Goal: Task Accomplishment & Management: Complete application form

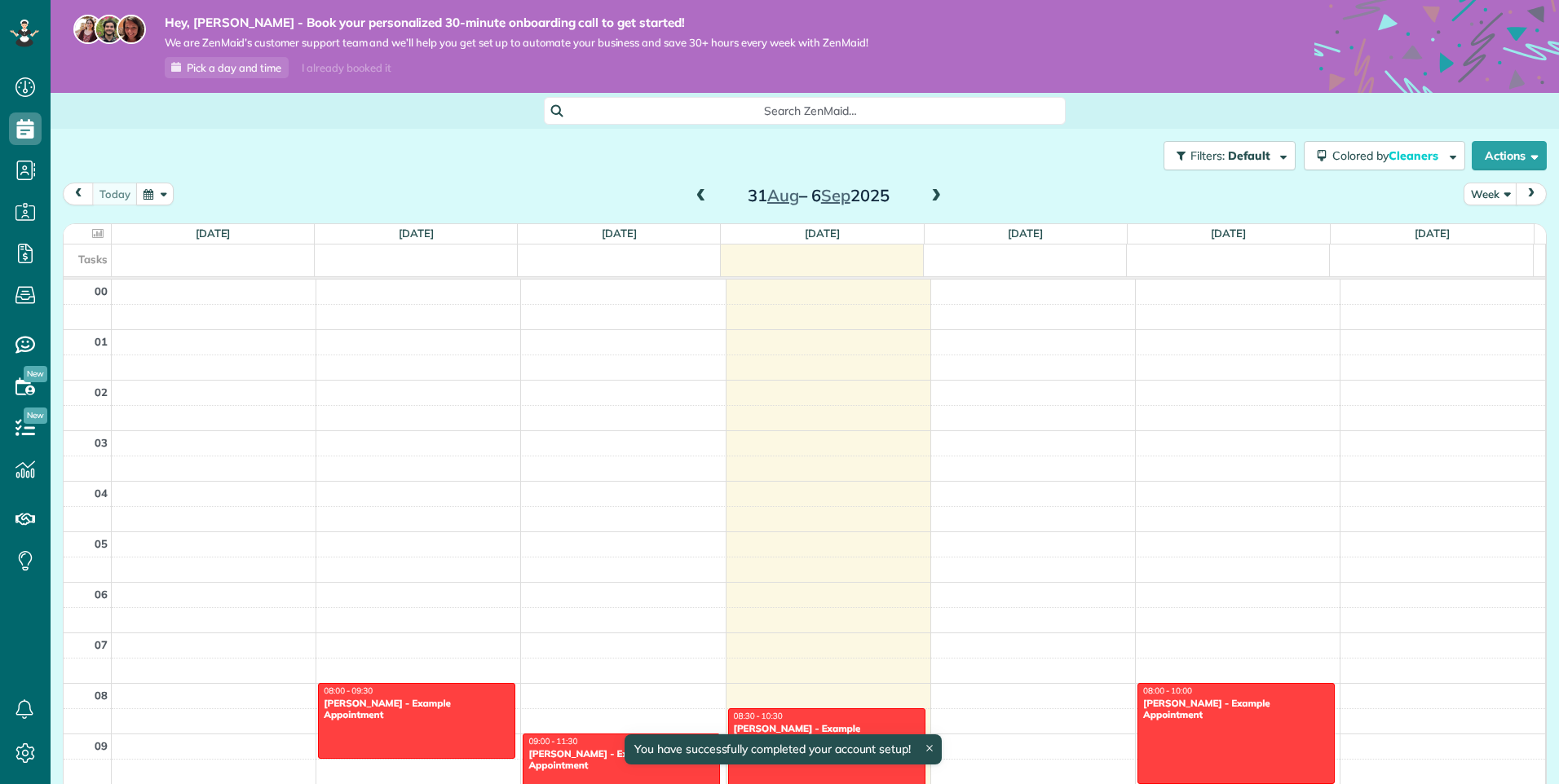
scroll to position [354, 0]
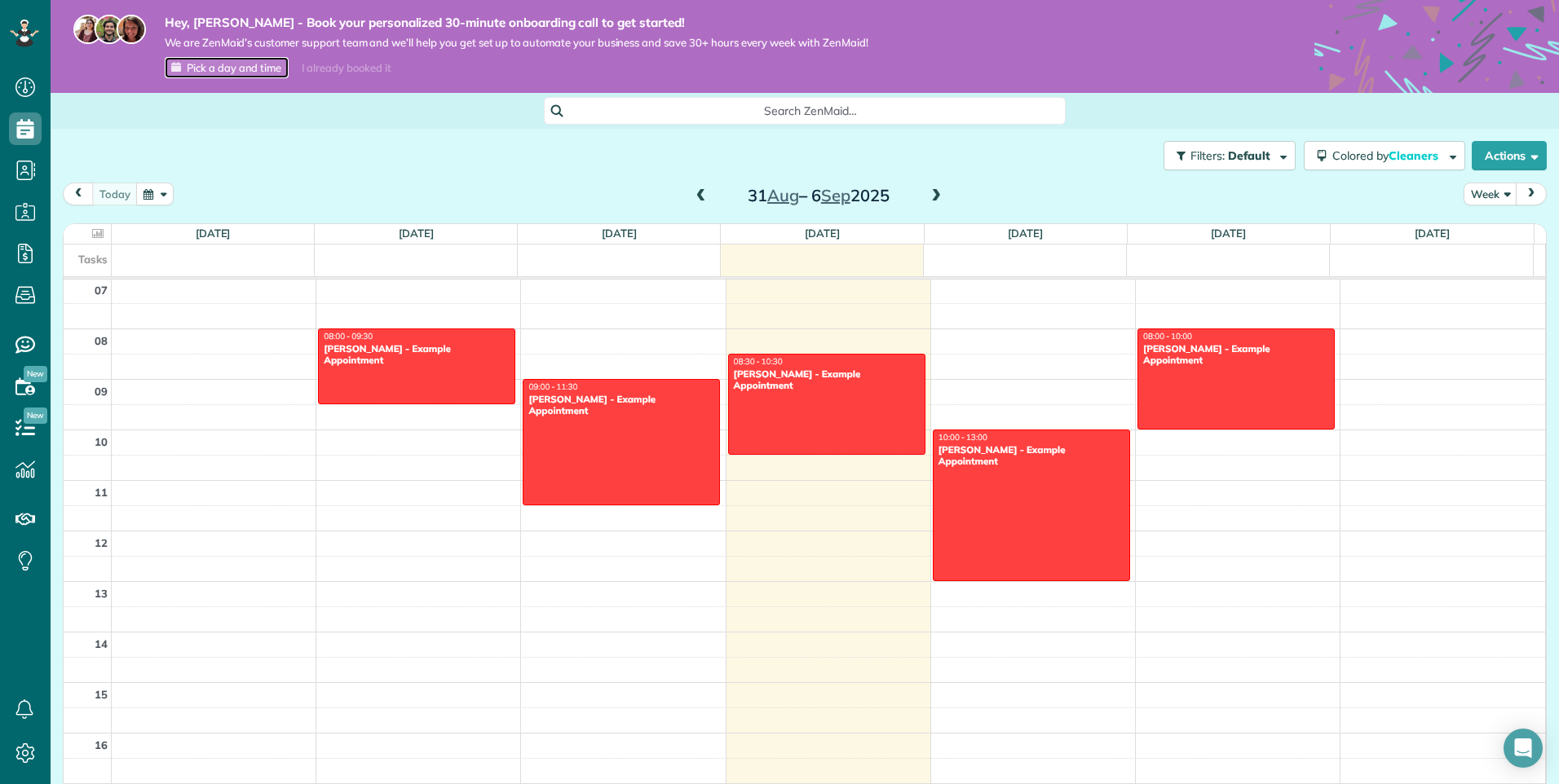
click at [215, 62] on span "Pick a day and time" at bounding box center [233, 67] width 94 height 13
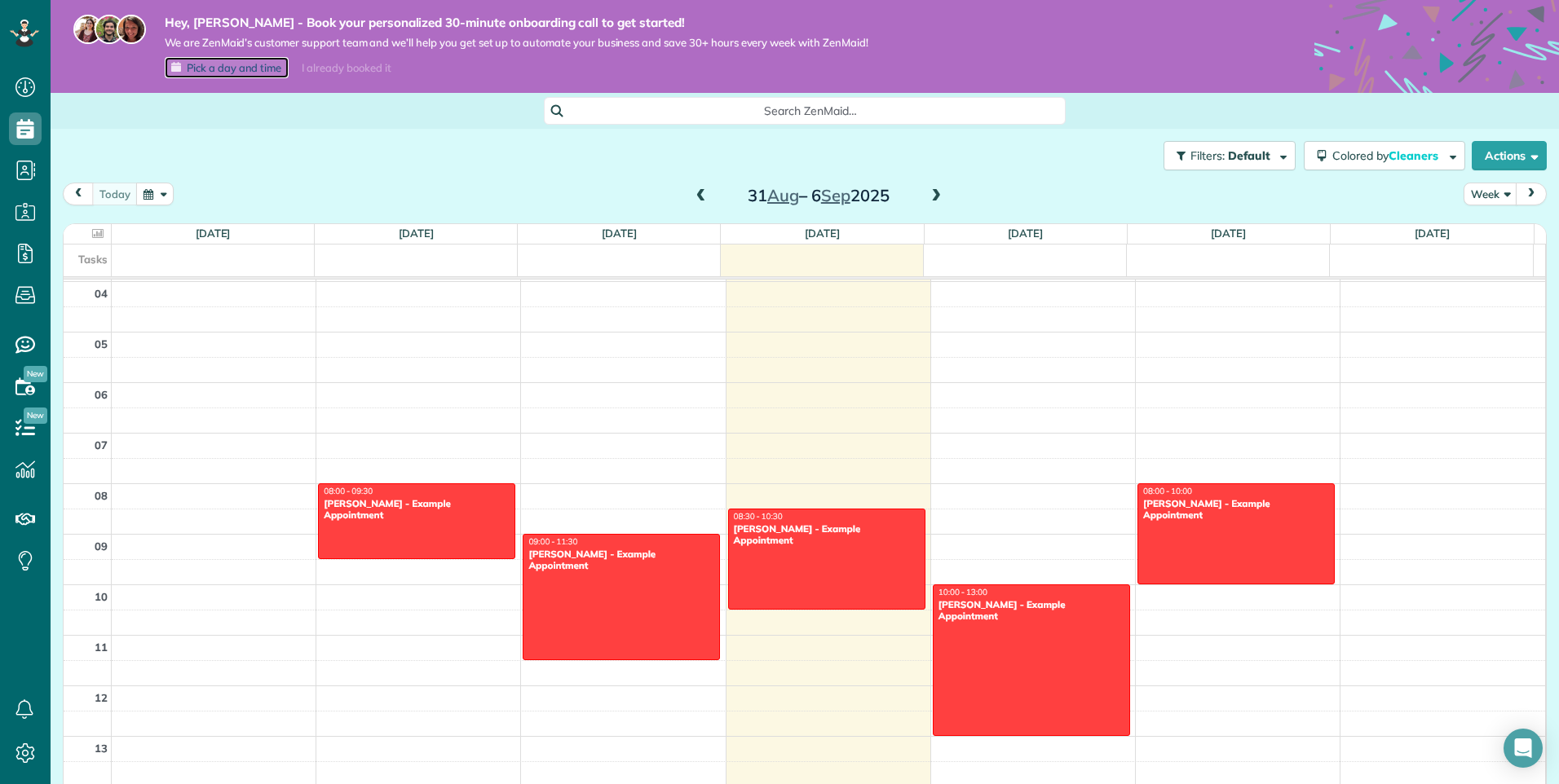
scroll to position [110, 0]
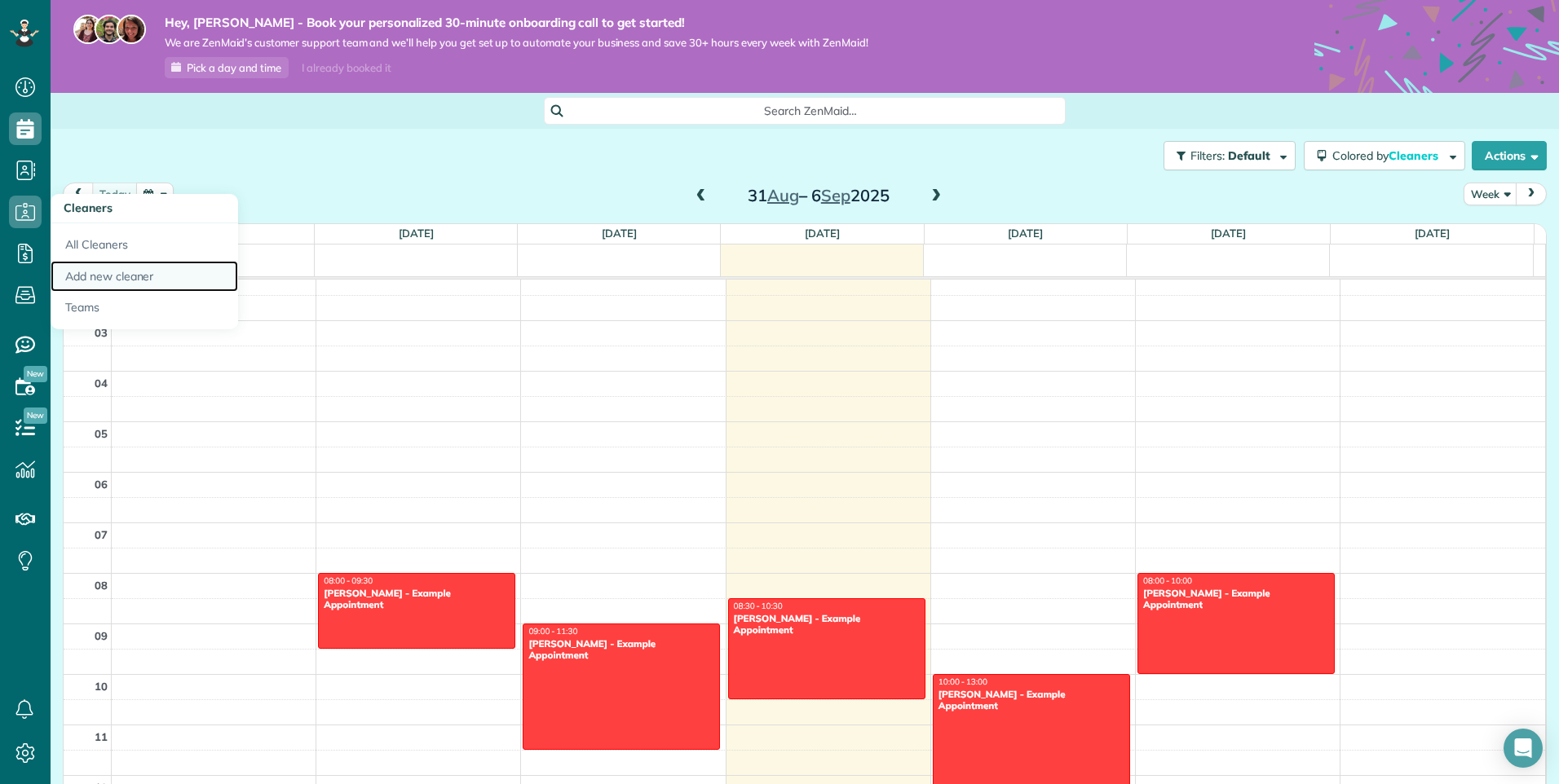
click at [107, 275] on link "Add new cleaner" at bounding box center [144, 277] width 188 height 32
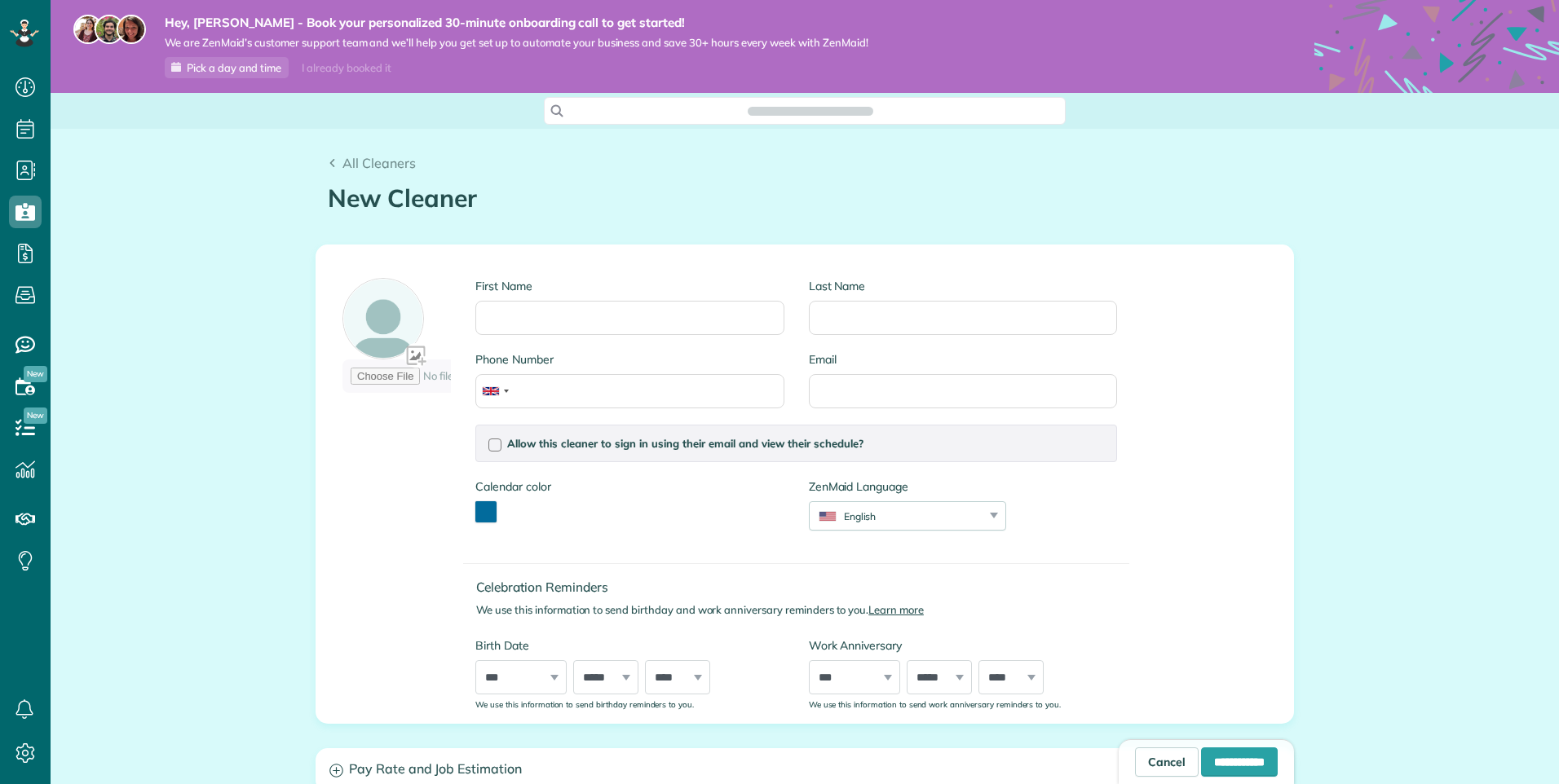
scroll to position [7, 7]
click at [536, 314] on input "First Name" at bounding box center [630, 318] width 308 height 34
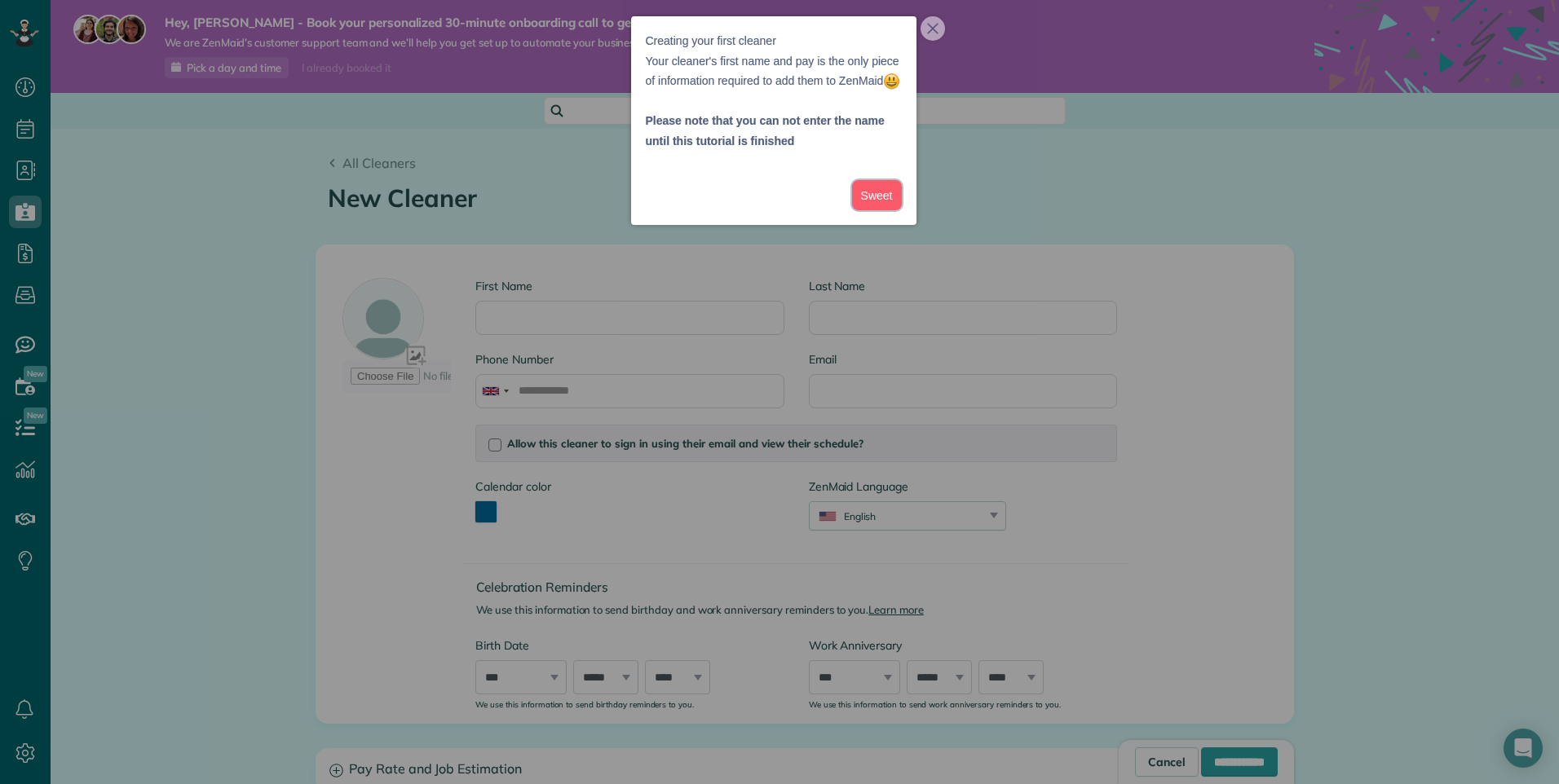
drag, startPoint x: 891, startPoint y: 226, endPoint x: 882, endPoint y: 227, distance: 9.1
click at [891, 210] on button "Sweet" at bounding box center [877, 195] width 50 height 30
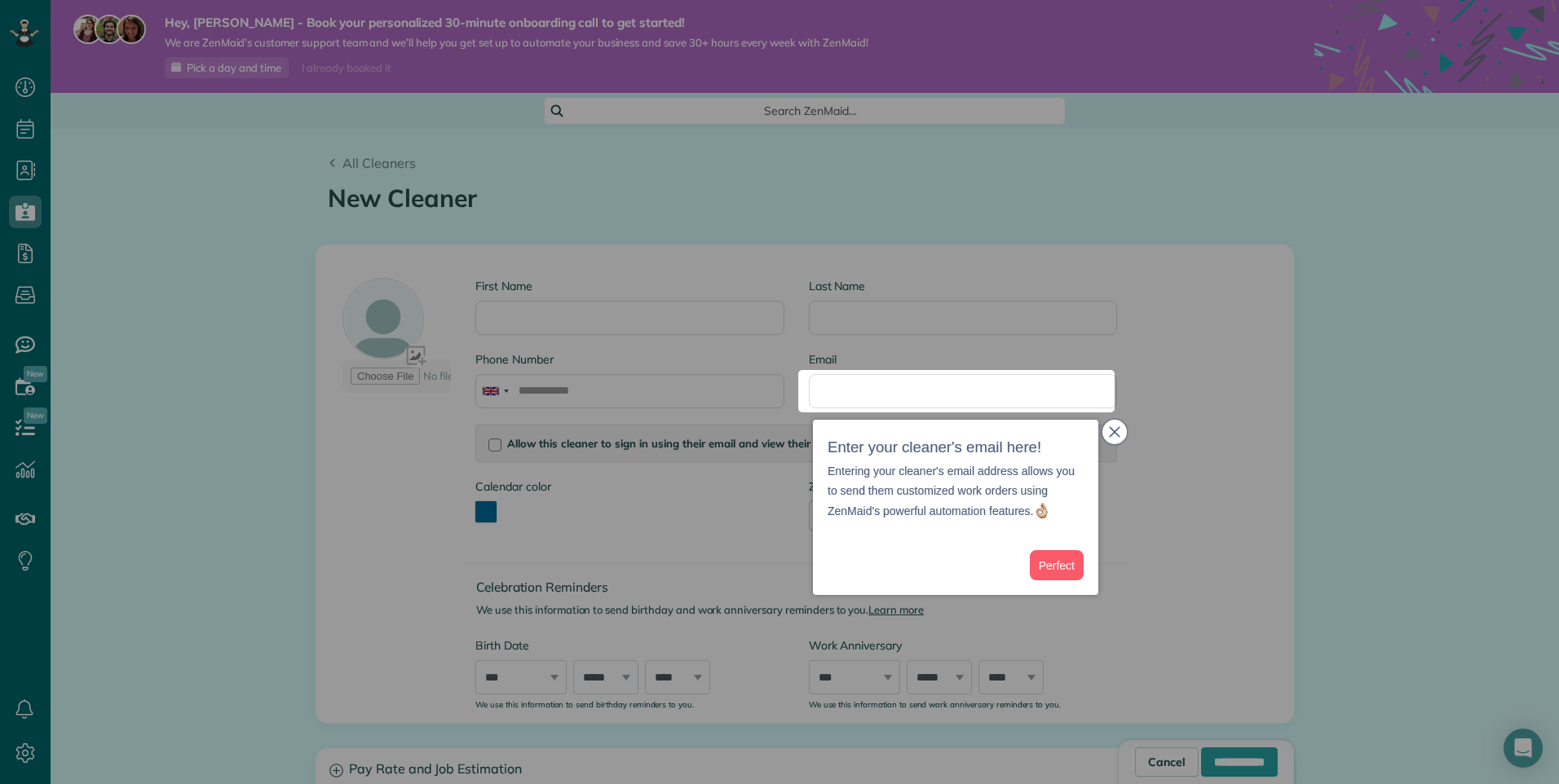
click at [1113, 433] on icon "close," at bounding box center [1114, 431] width 11 height 11
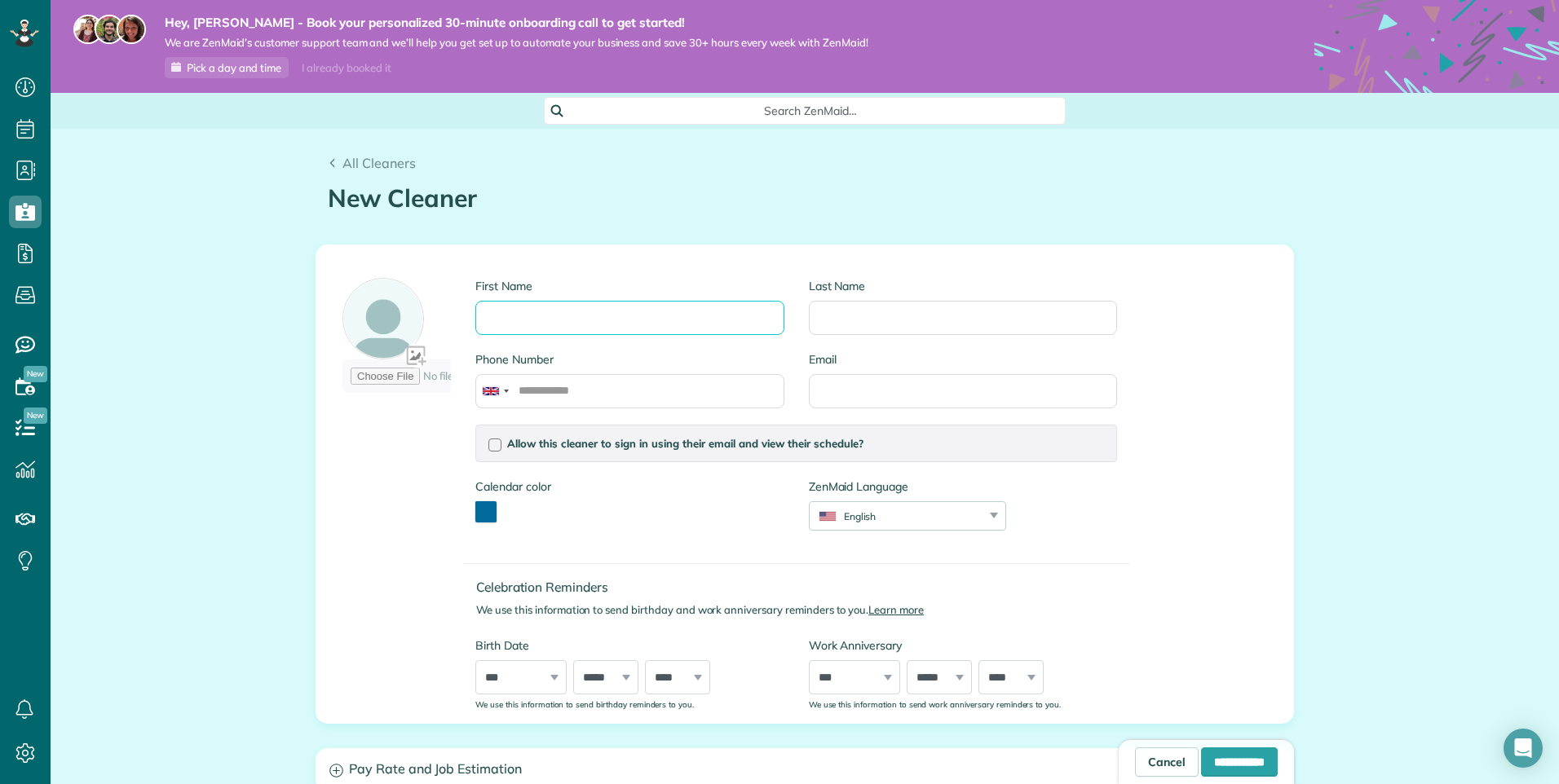
click at [572, 315] on input "First Name" at bounding box center [630, 318] width 308 height 34
type input "***"
type input "*****"
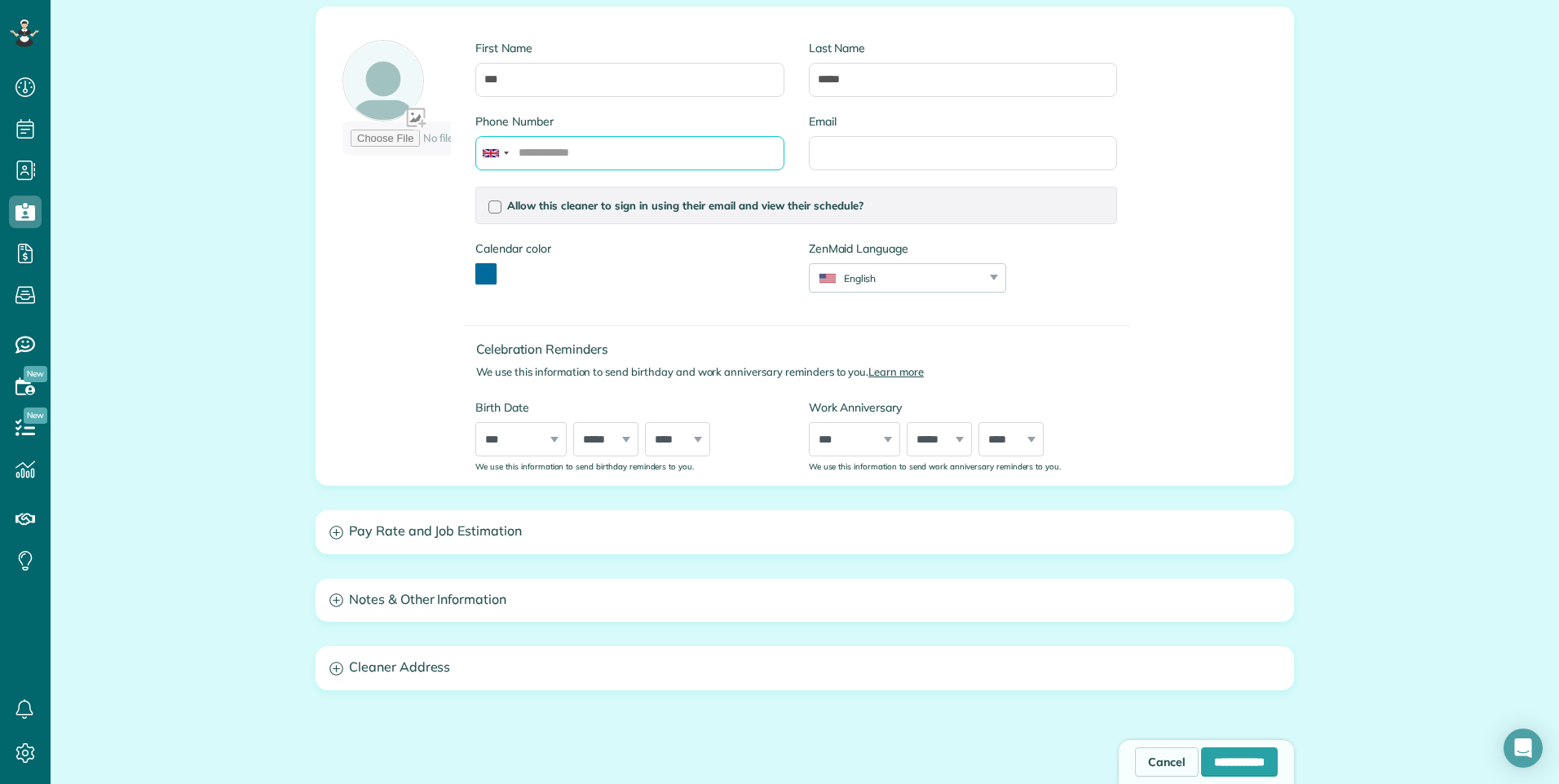
scroll to position [283, 0]
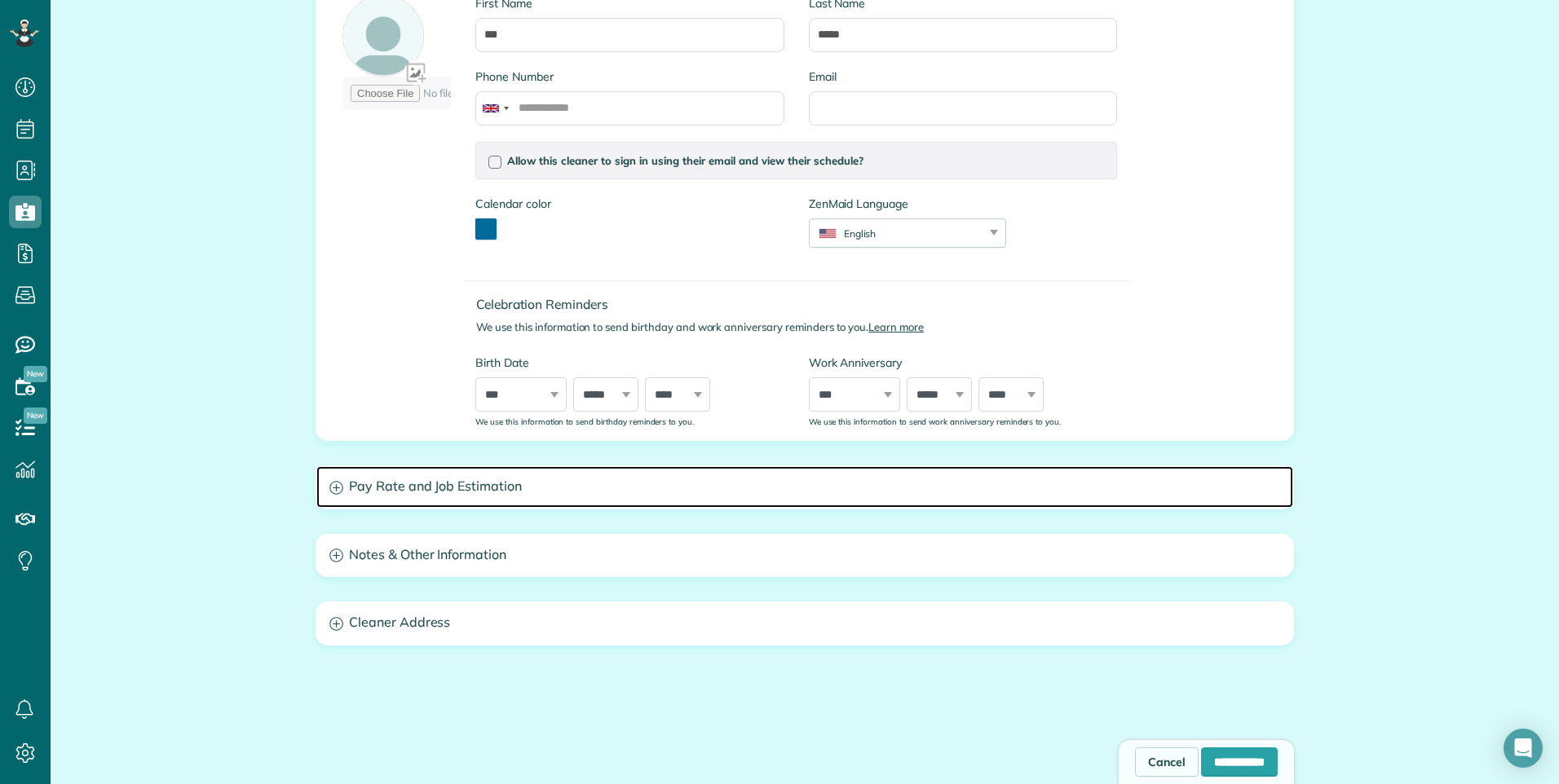
click at [392, 475] on h3 "Pay Rate and Job Estimation" at bounding box center [805, 487] width 977 height 42
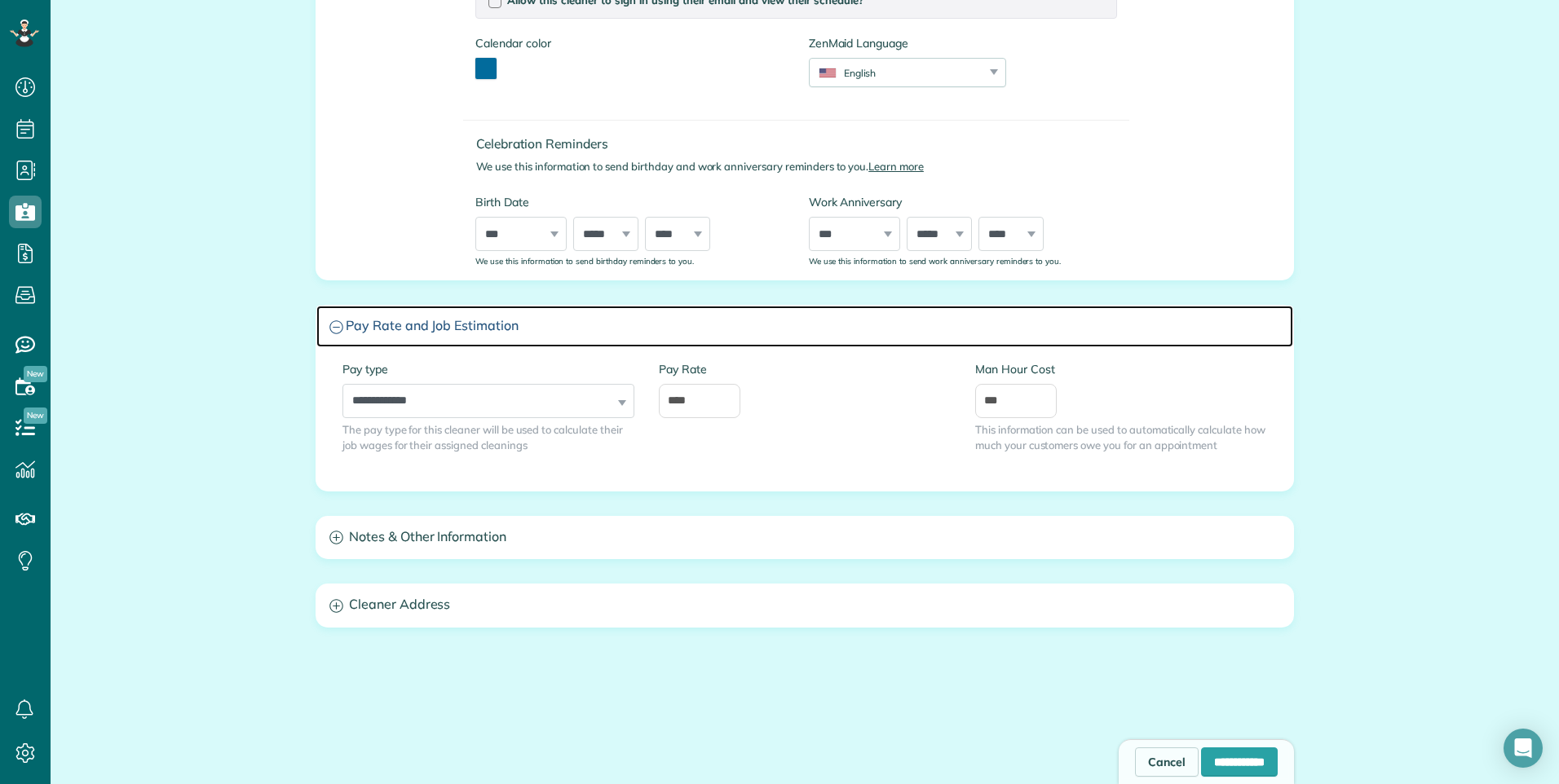
scroll to position [446, 0]
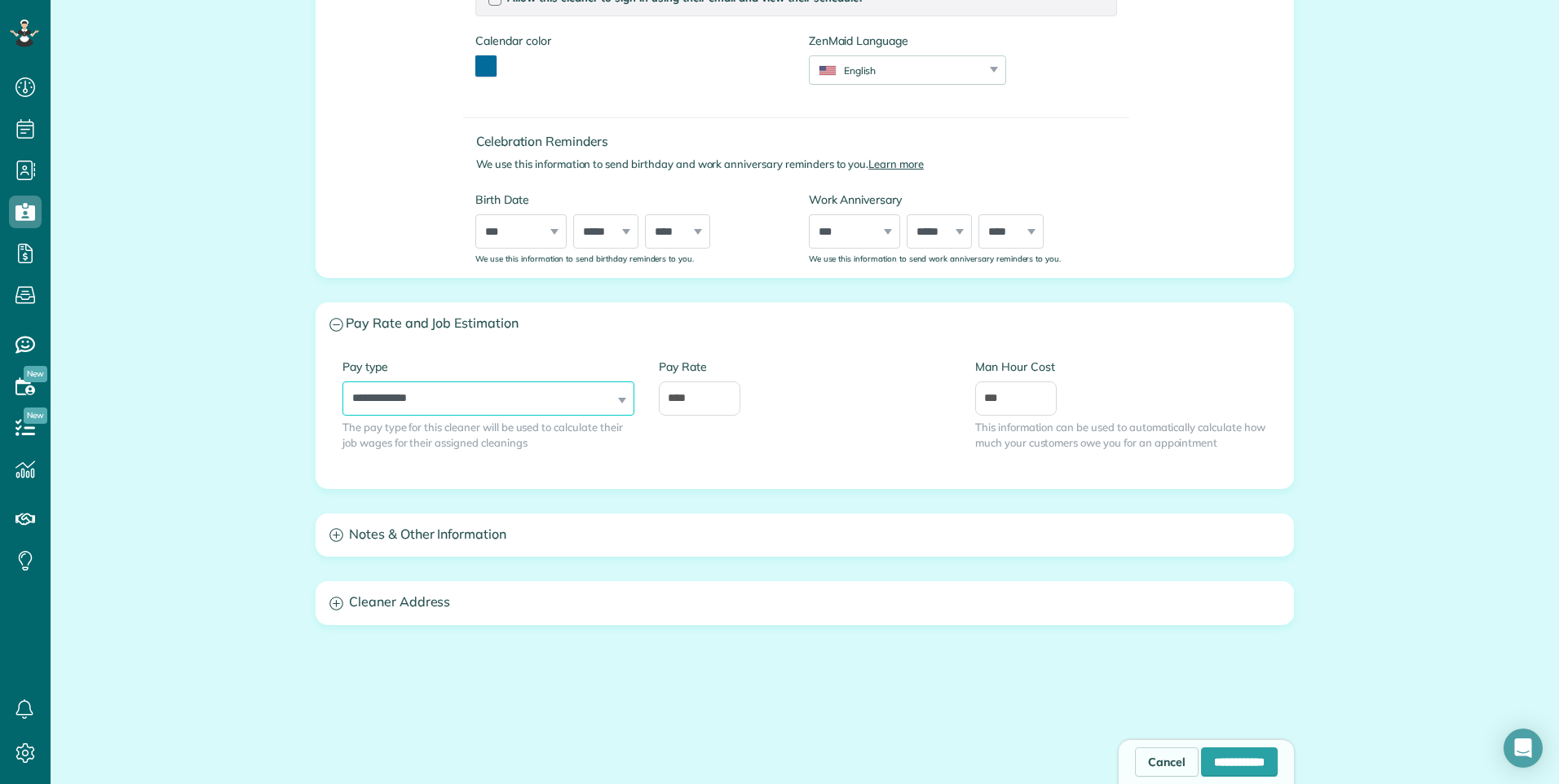
click at [498, 400] on select "**********" at bounding box center [489, 398] width 292 height 34
select select "******"
click at [343, 381] on select "**********" at bounding box center [489, 398] width 292 height 34
click at [716, 394] on input "****" at bounding box center [699, 398] width 81 height 34
drag, startPoint x: 715, startPoint y: 394, endPoint x: 592, endPoint y: 417, distance: 125.1
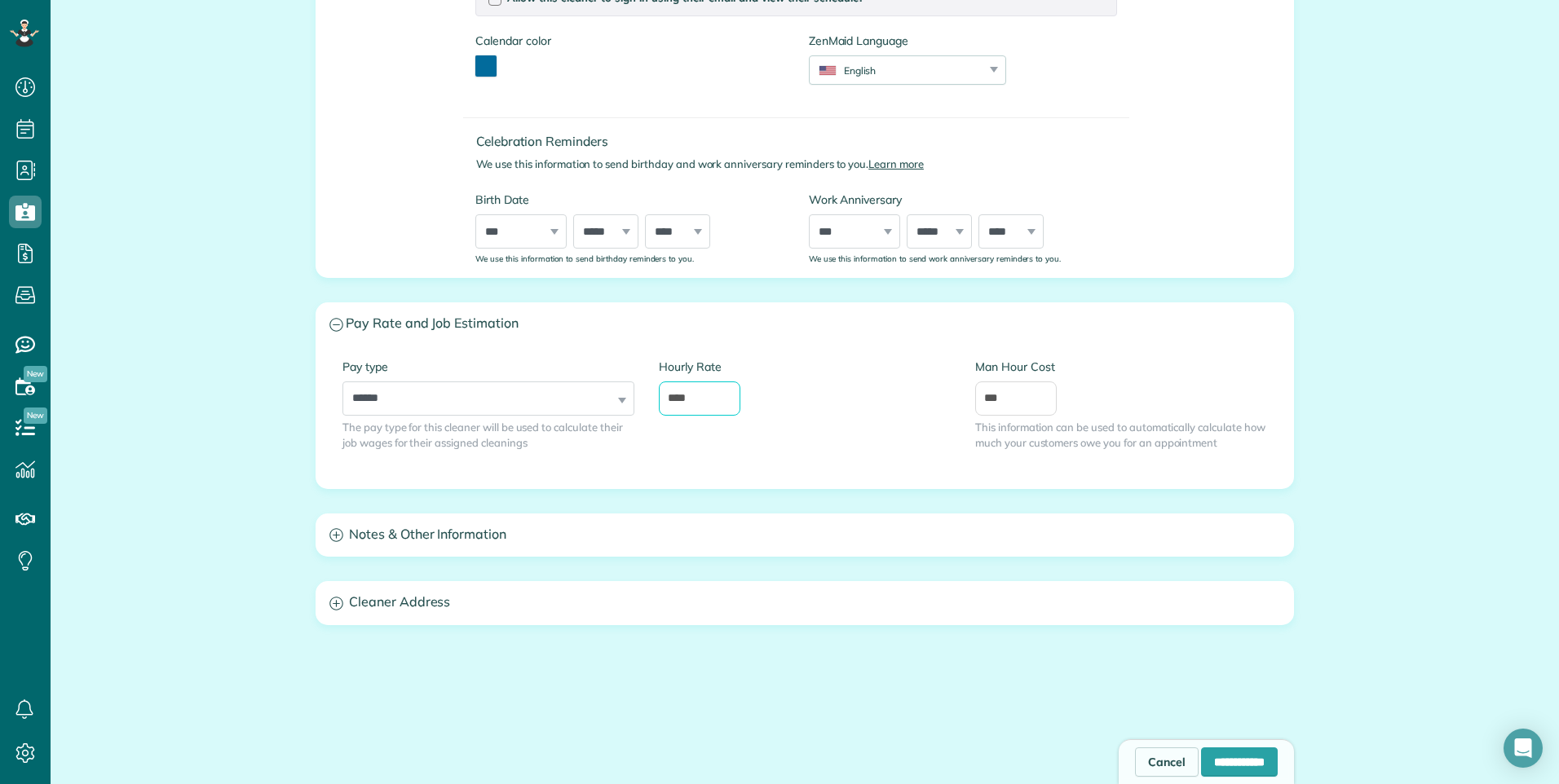
click at [595, 417] on div "**********" at bounding box center [805, 416] width 949 height 116
type input "**"
drag, startPoint x: 1013, startPoint y: 397, endPoint x: 928, endPoint y: 398, distance: 85.0
click at [928, 398] on div "**********" at bounding box center [805, 416] width 949 height 116
type input "**"
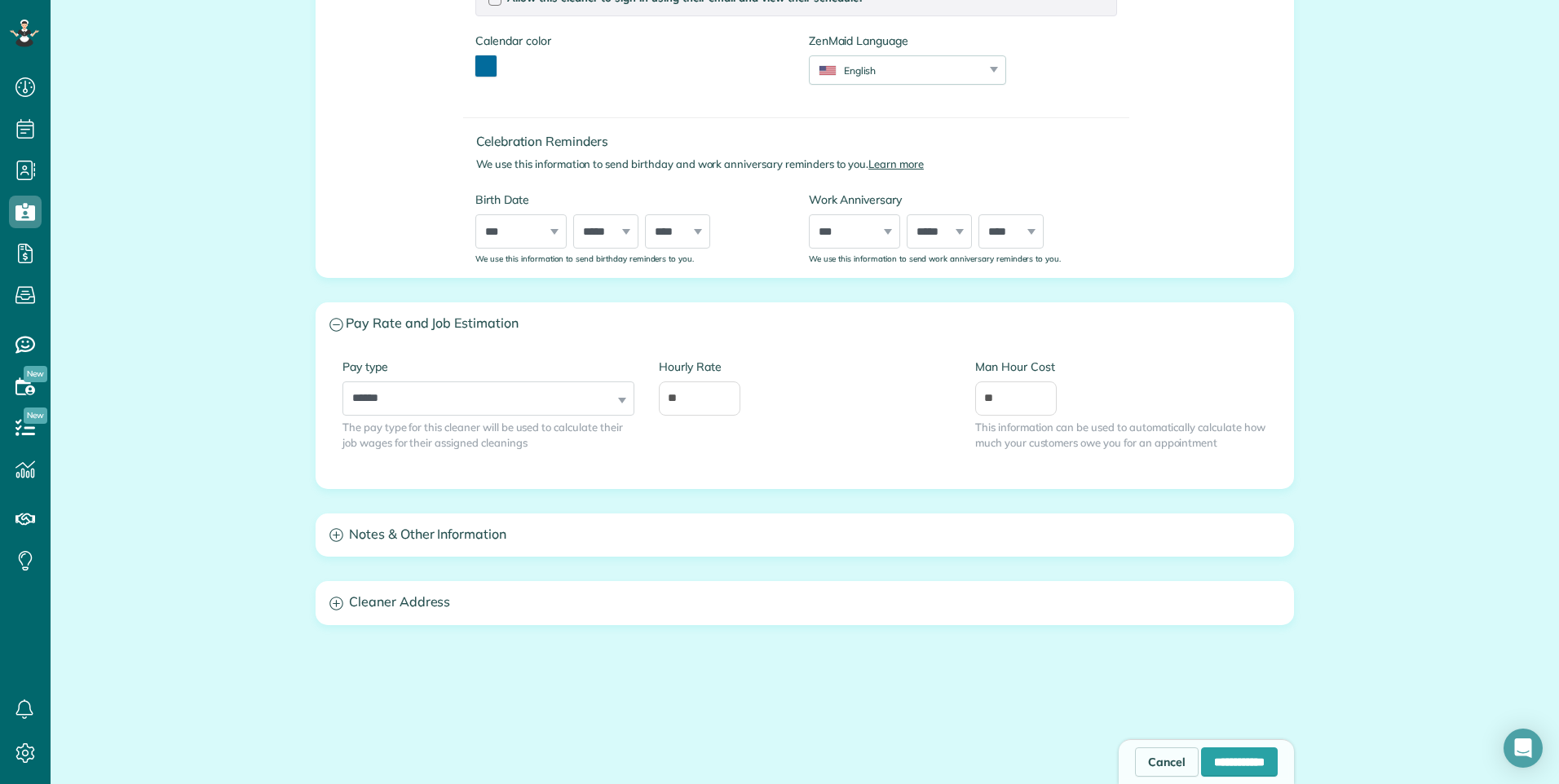
drag, startPoint x: 768, startPoint y: 473, endPoint x: 759, endPoint y: 475, distance: 9.2
click at [768, 473] on div "**********" at bounding box center [805, 416] width 949 height 116
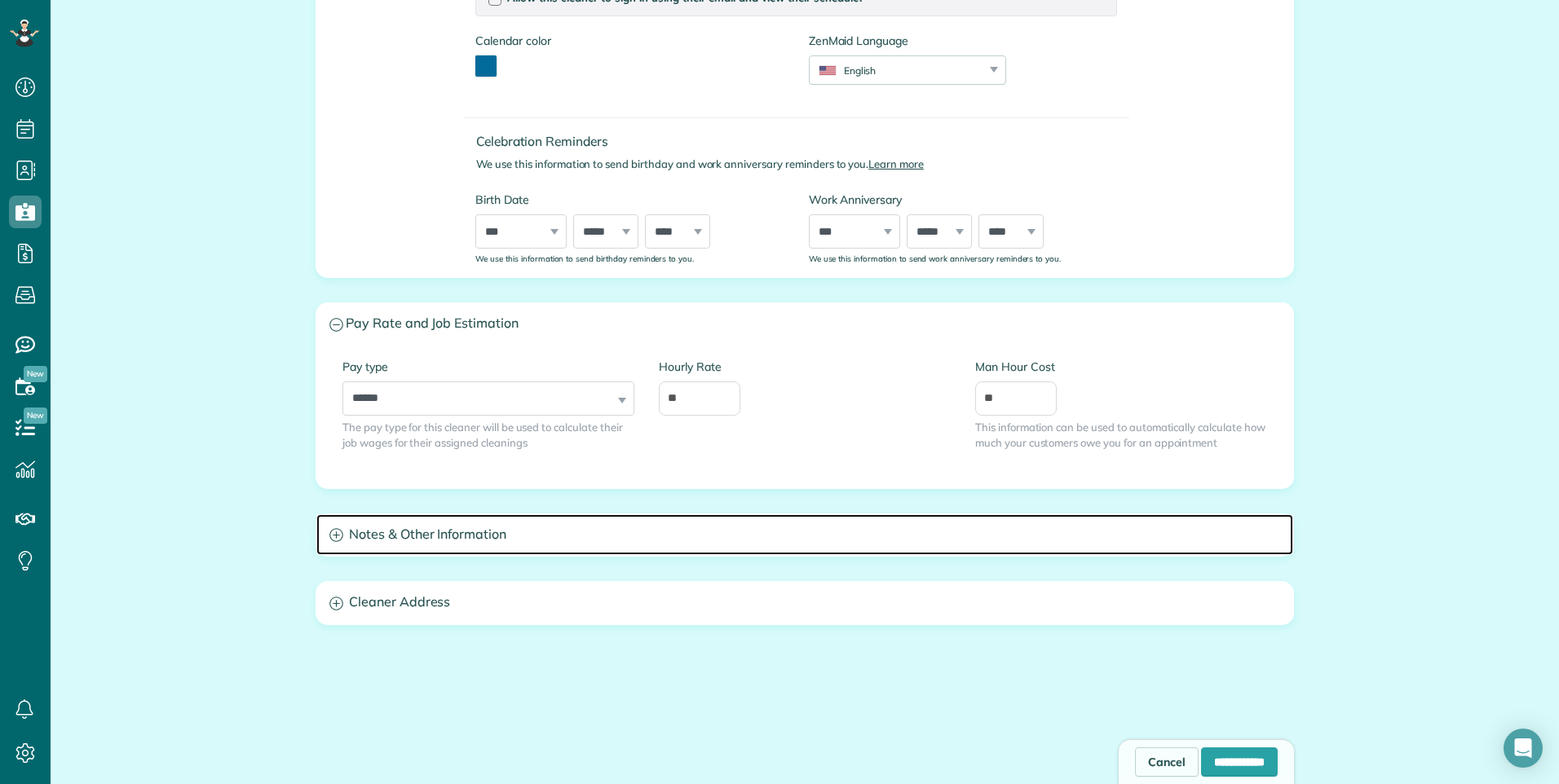
click at [568, 537] on h3 "Notes & Other Information" at bounding box center [805, 535] width 977 height 42
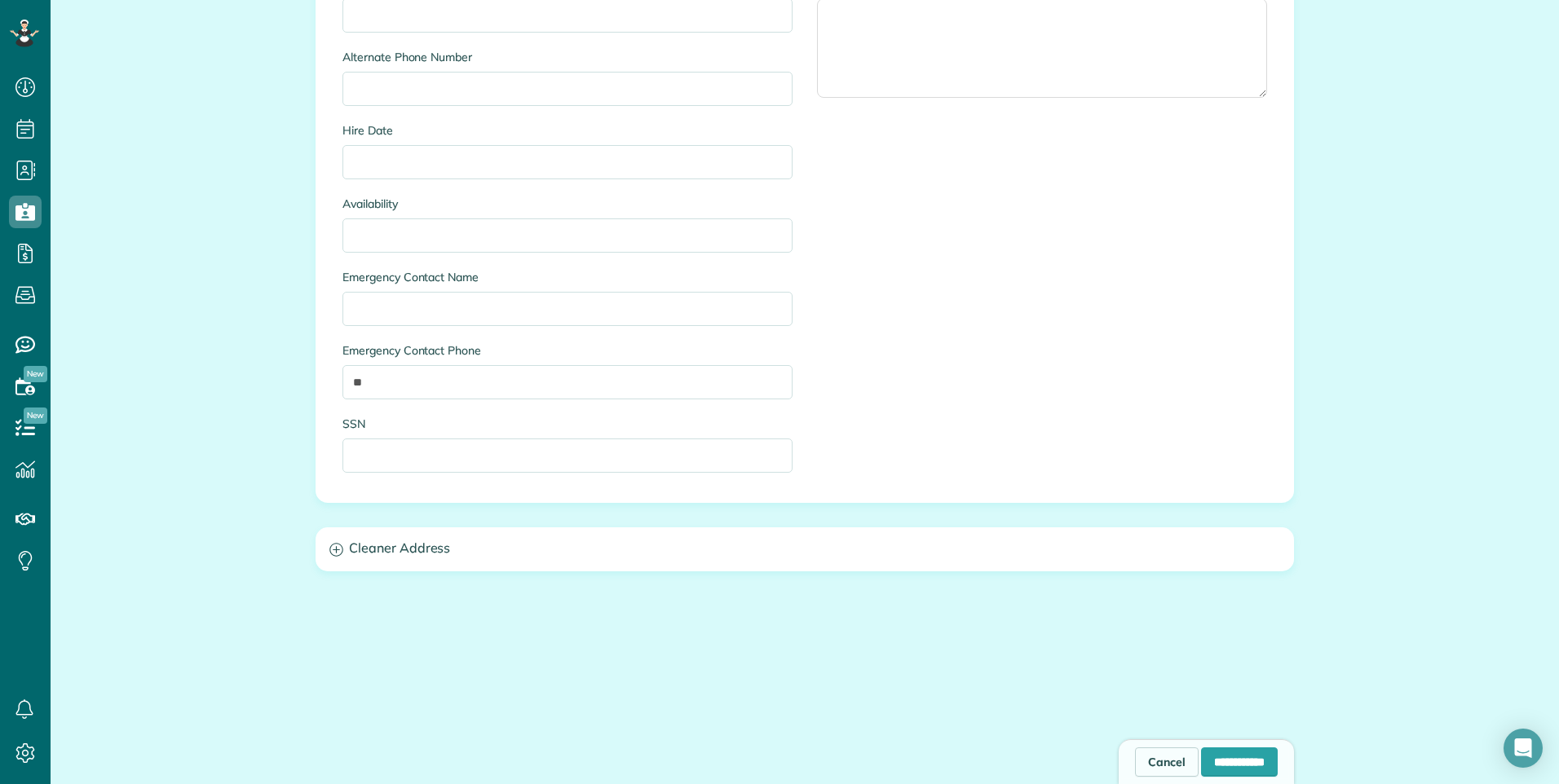
scroll to position [1077, 0]
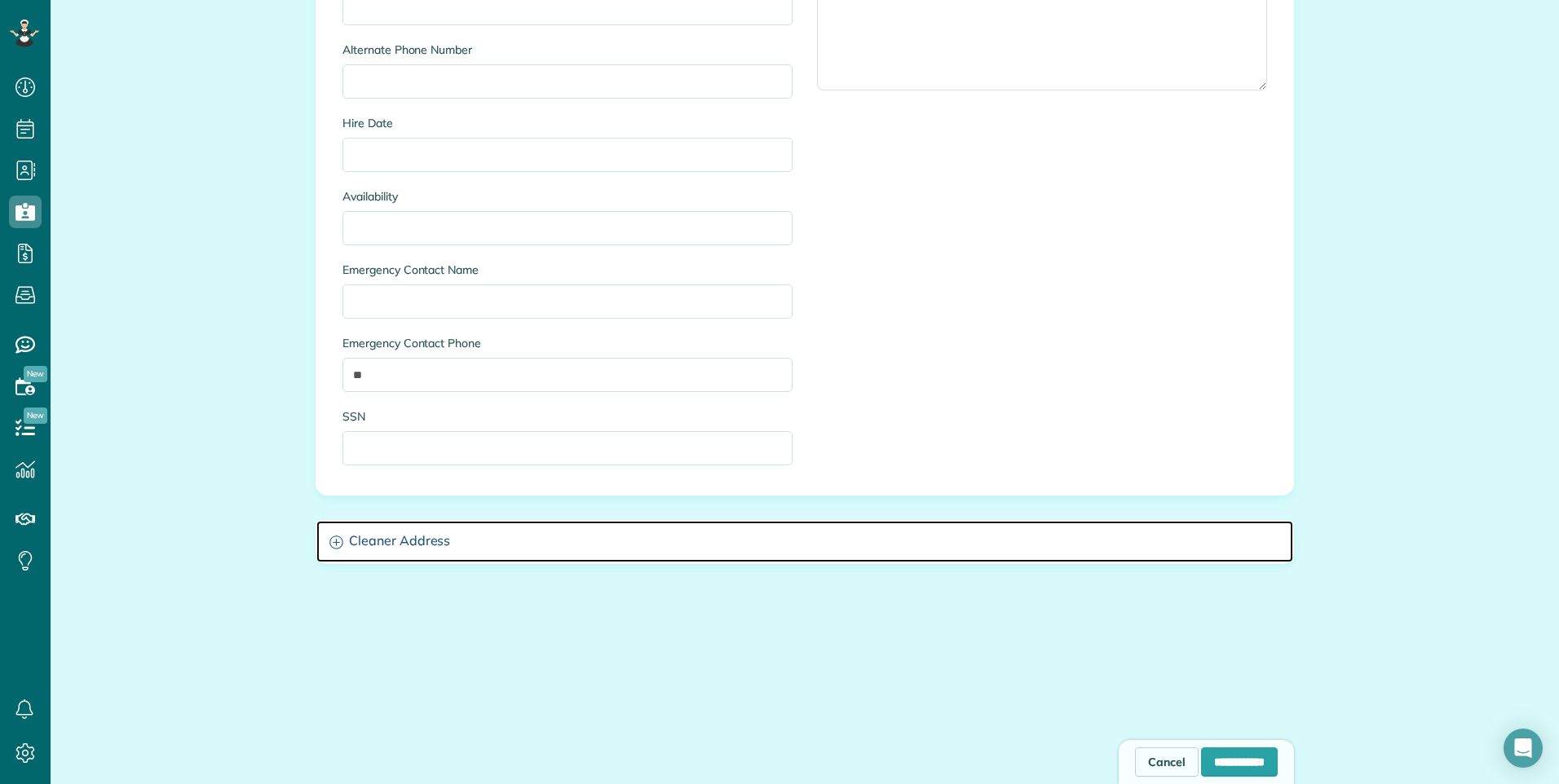
click at [567, 537] on h3 "Cleaner Address" at bounding box center [805, 542] width 977 height 42
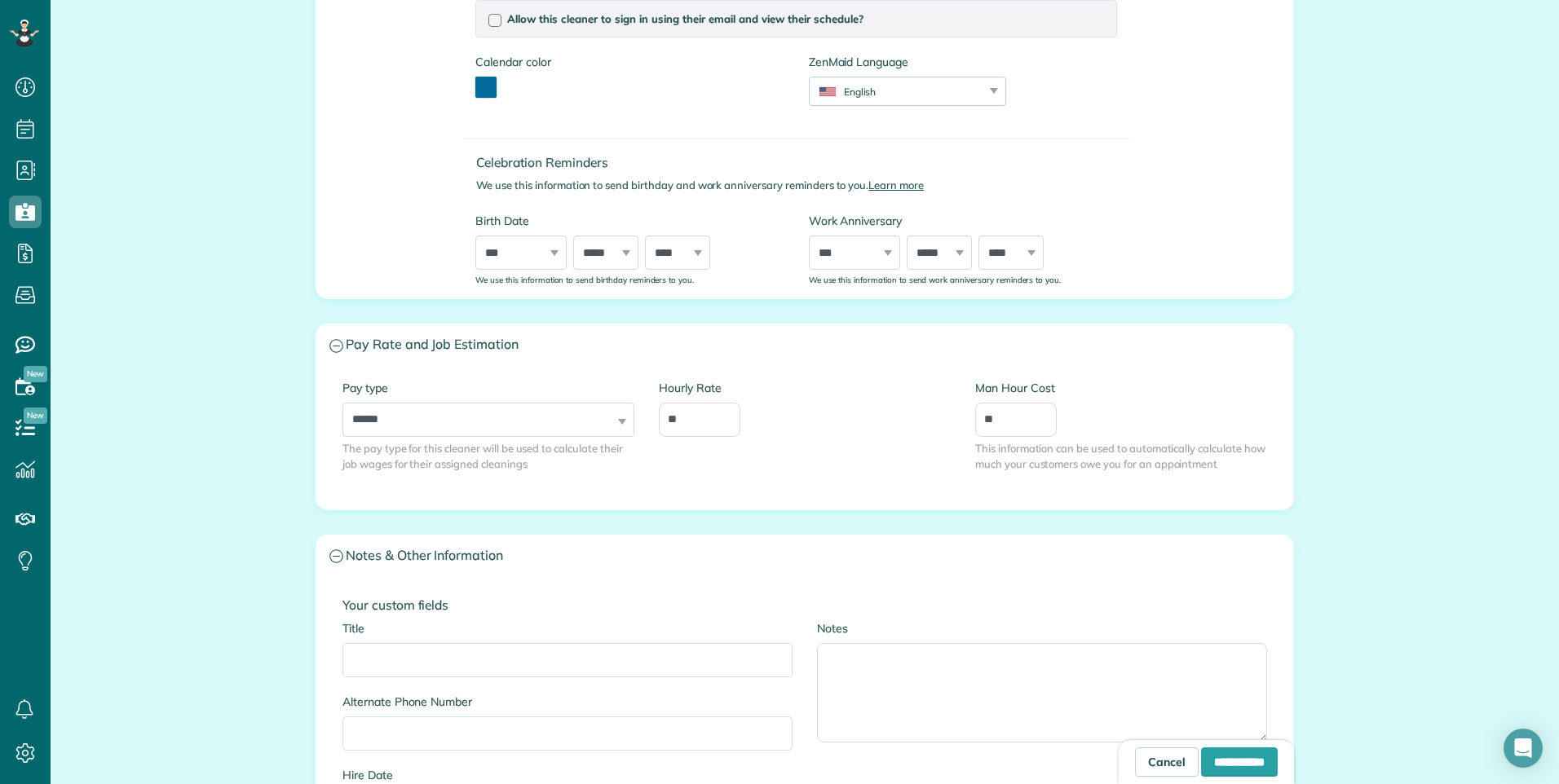
scroll to position [0, 0]
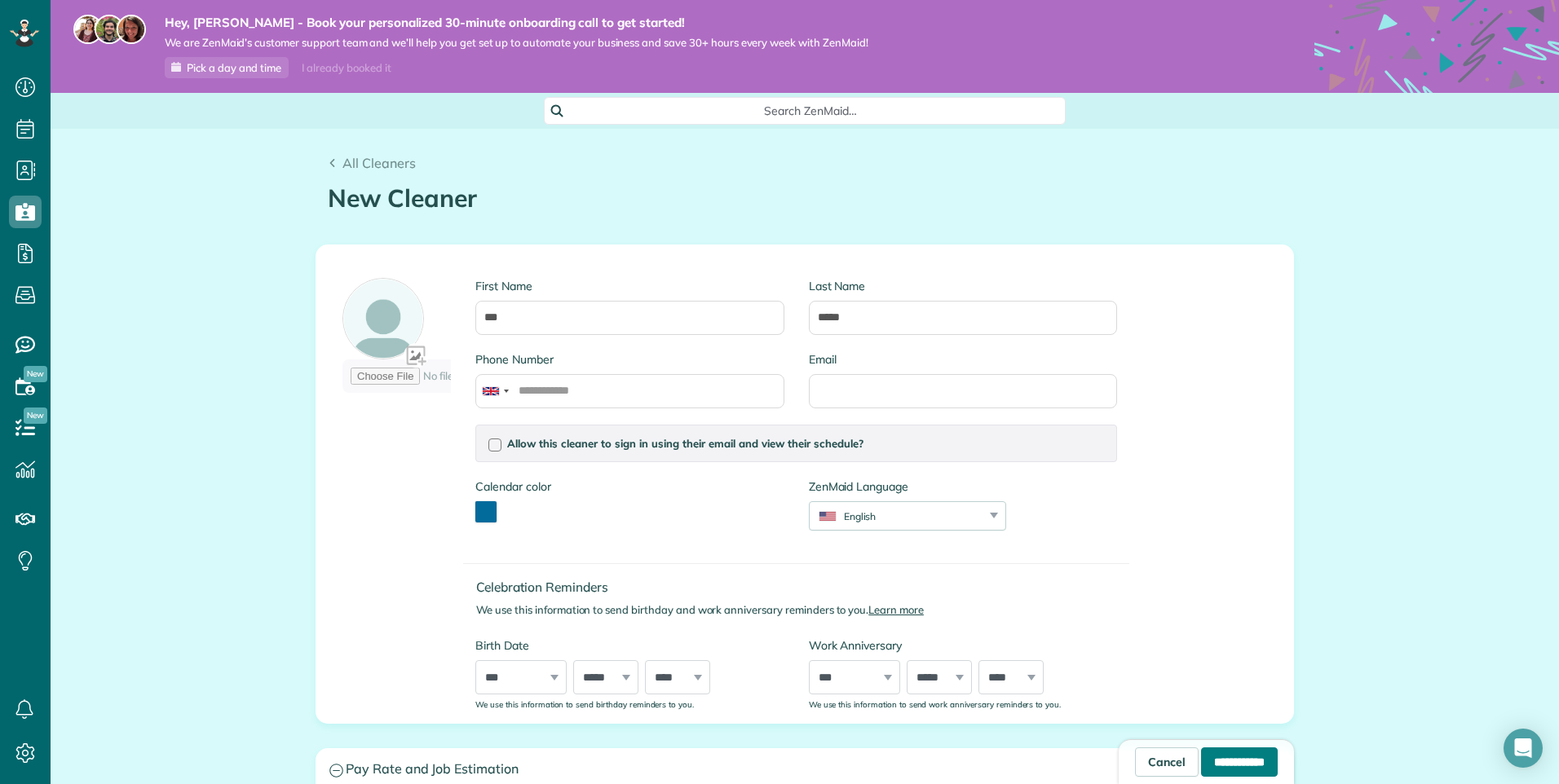
click at [1235, 749] on input "**********" at bounding box center [1238, 762] width 76 height 30
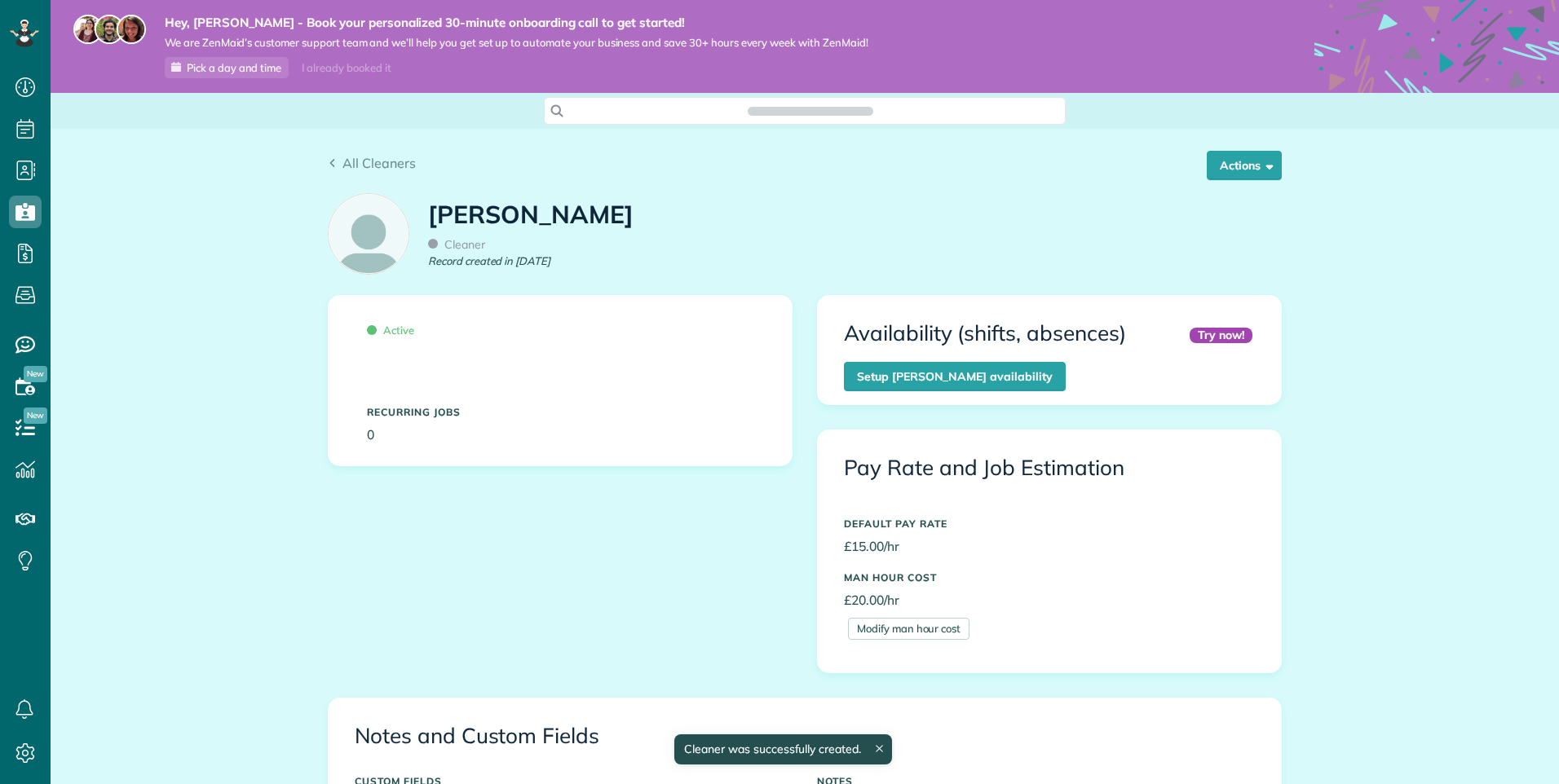
scroll to position [354, 0]
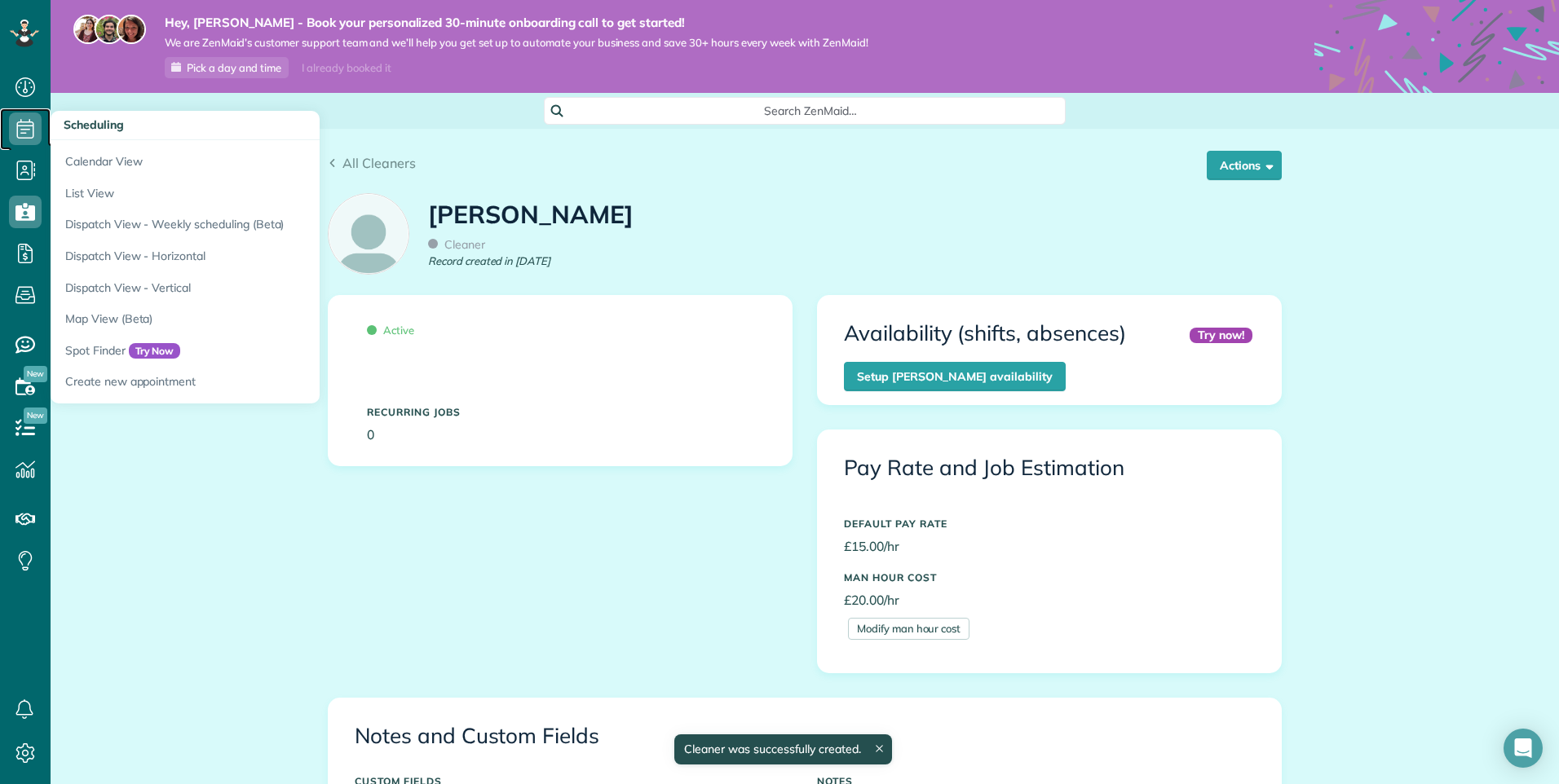
click at [21, 122] on use at bounding box center [25, 129] width 17 height 20
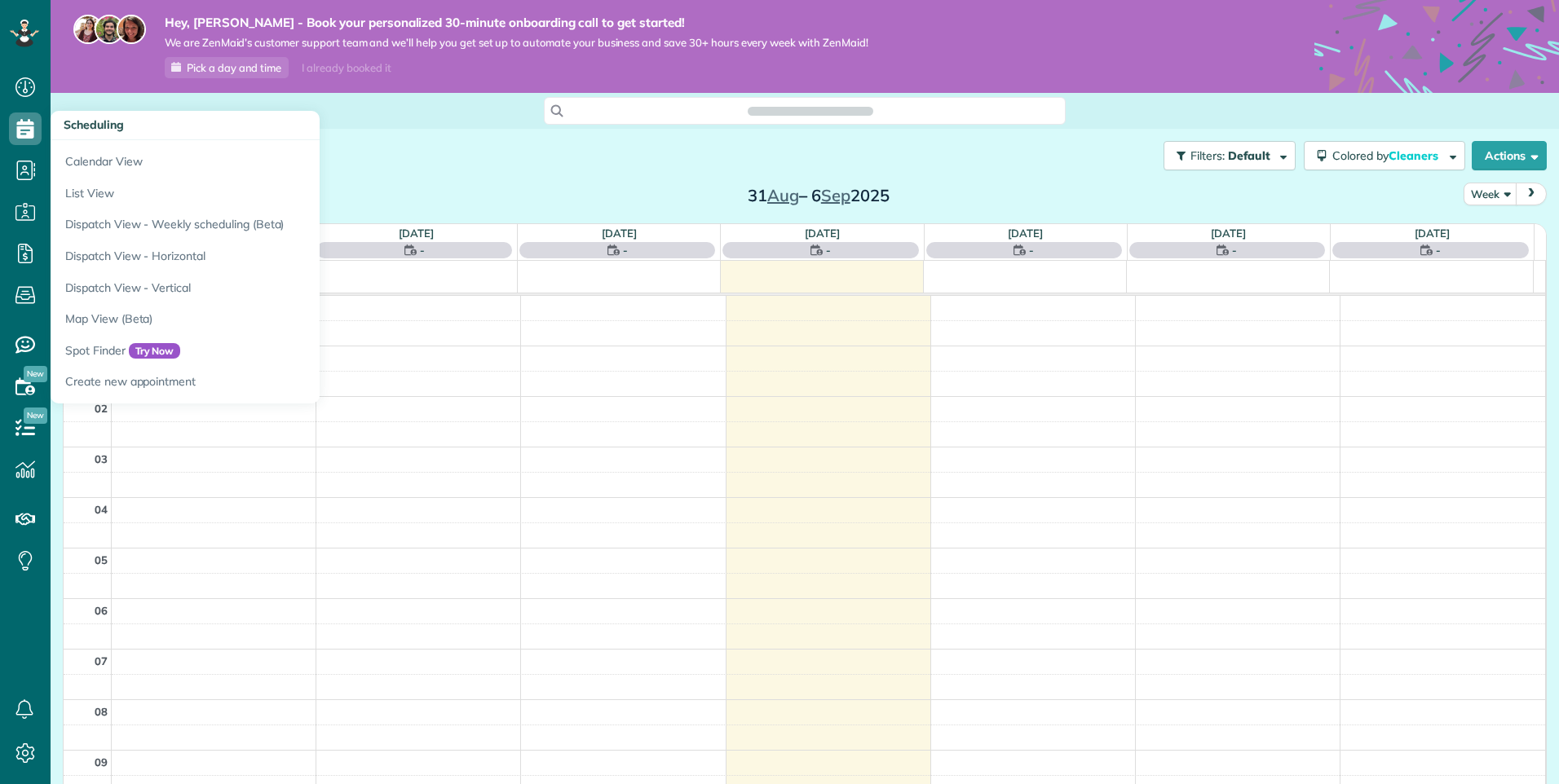
scroll to position [354, 0]
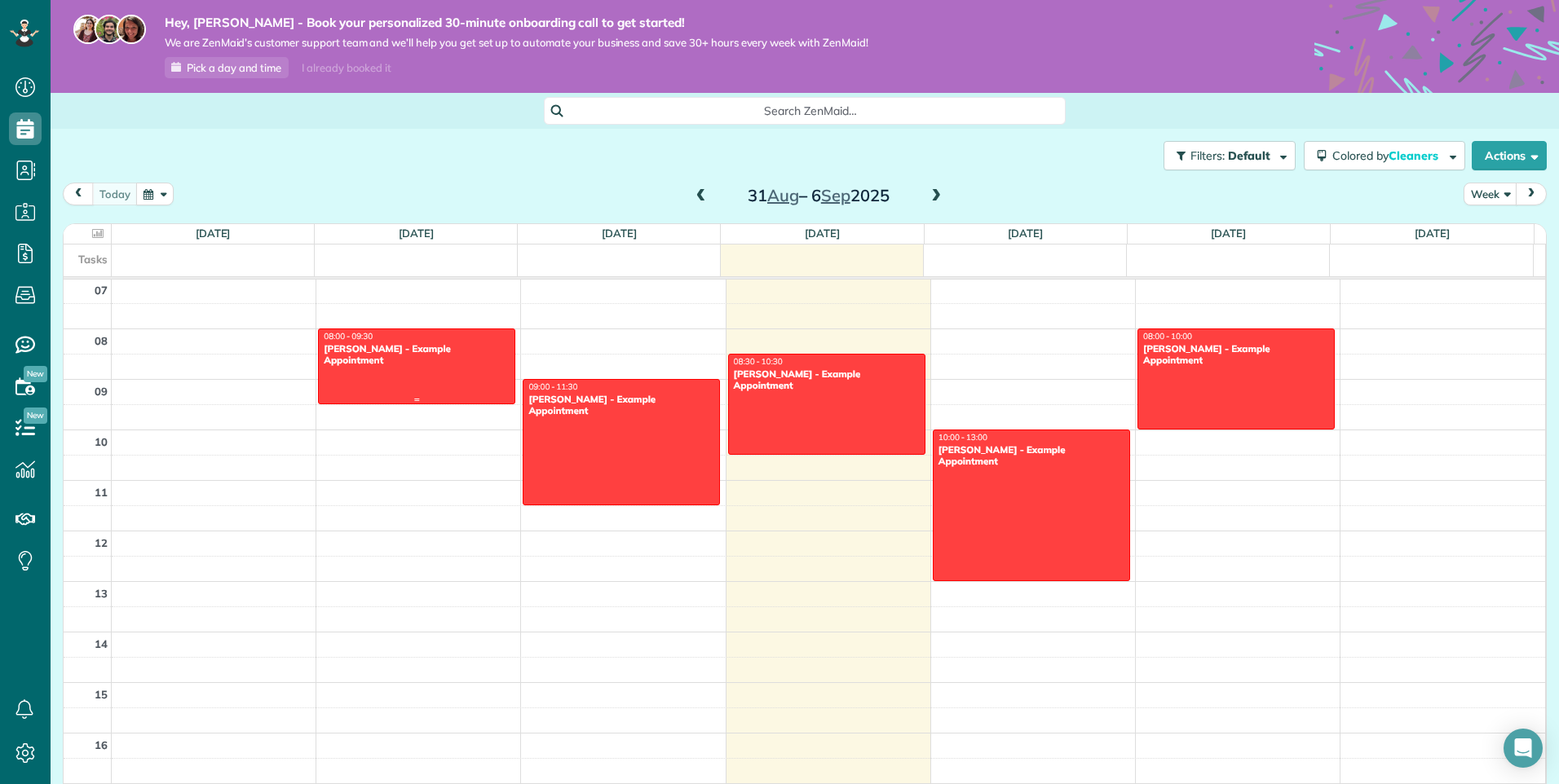
click at [370, 353] on div "[PERSON_NAME] - Example Appointment" at bounding box center [416, 355] width 188 height 24
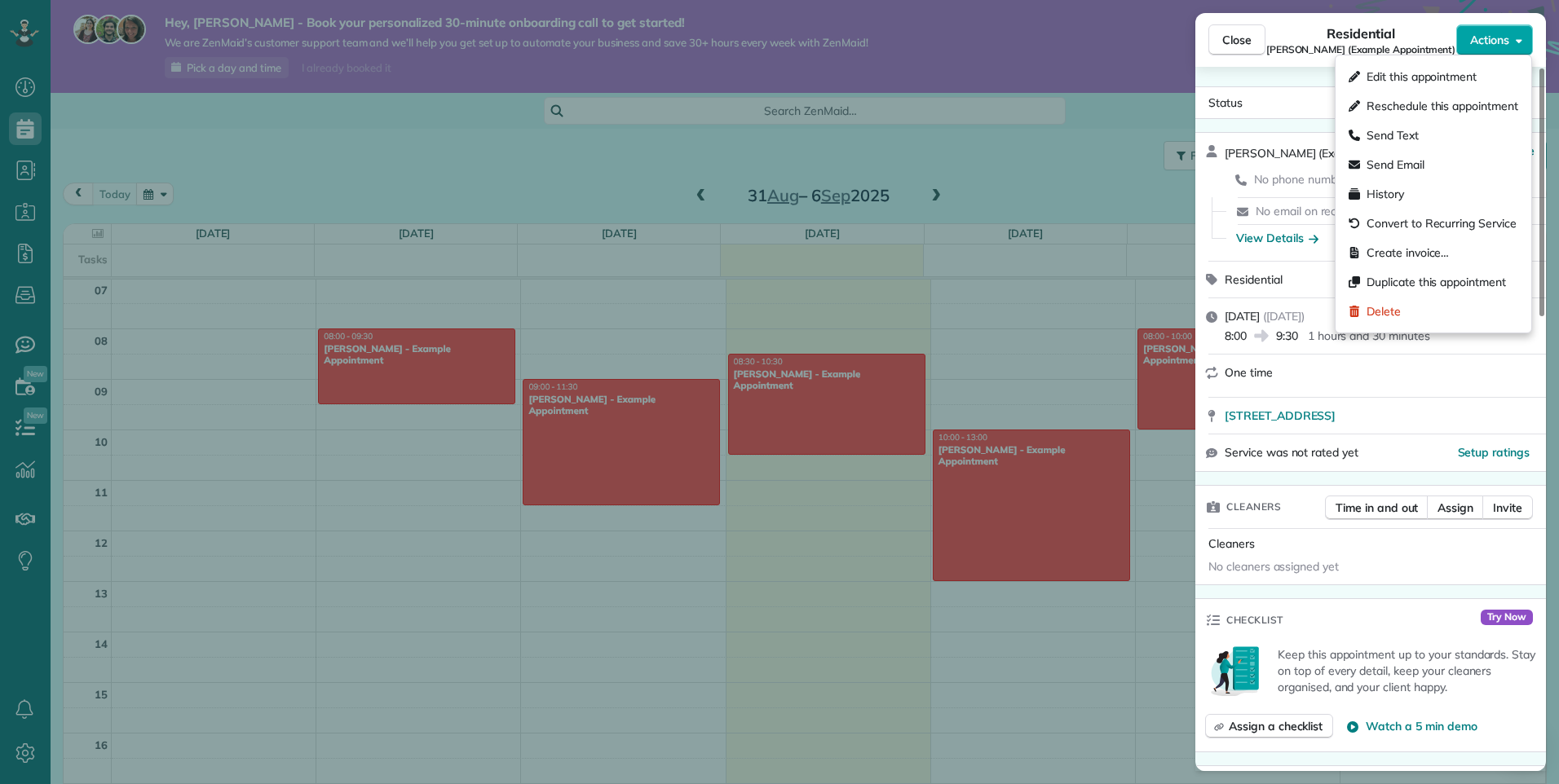
click at [1491, 39] on span "Actions" at bounding box center [1488, 40] width 39 height 16
click at [1226, 35] on span "Close" at bounding box center [1237, 40] width 30 height 16
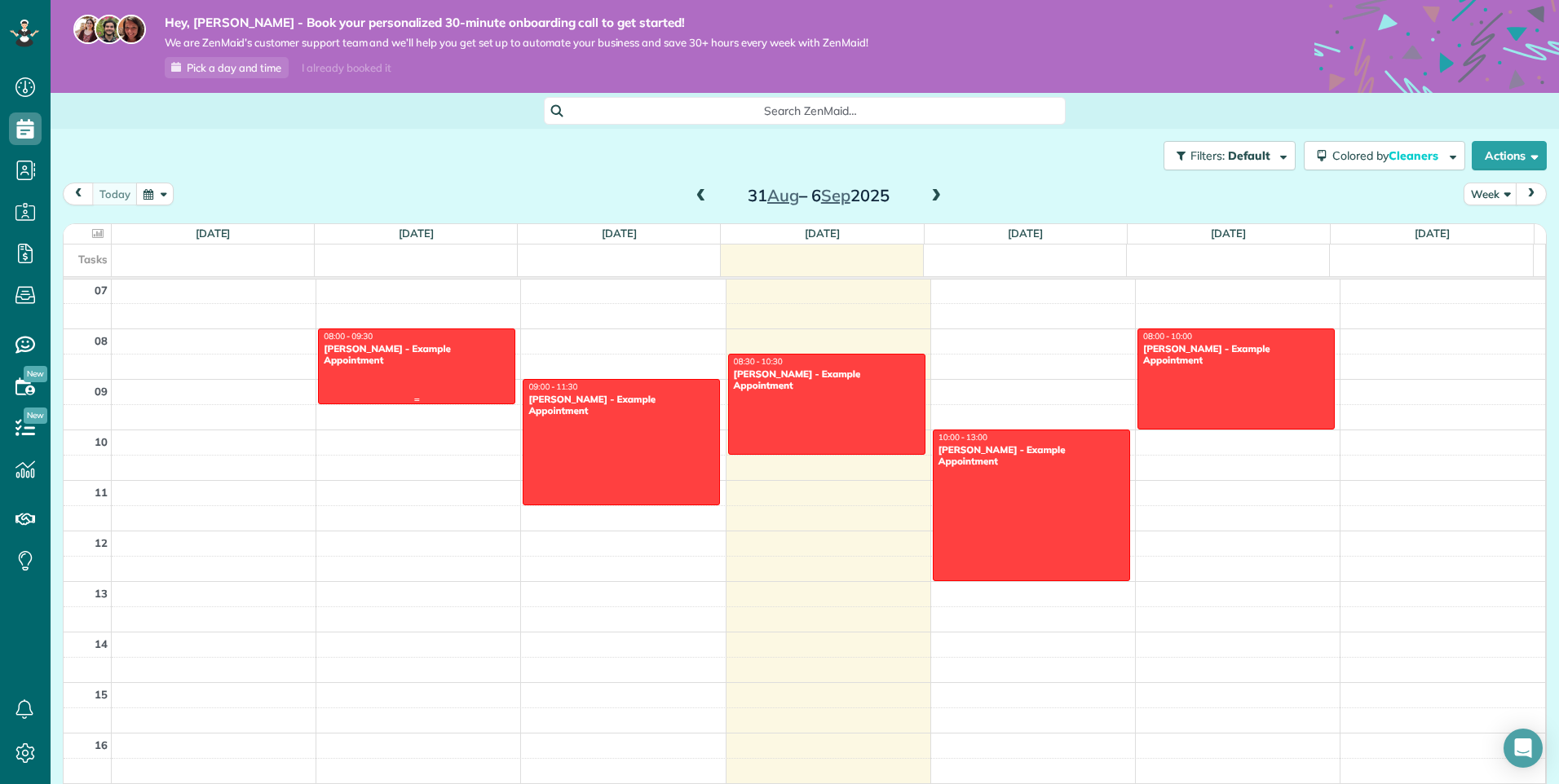
click at [352, 338] on span "08:00 - 09:30" at bounding box center [348, 335] width 49 height 11
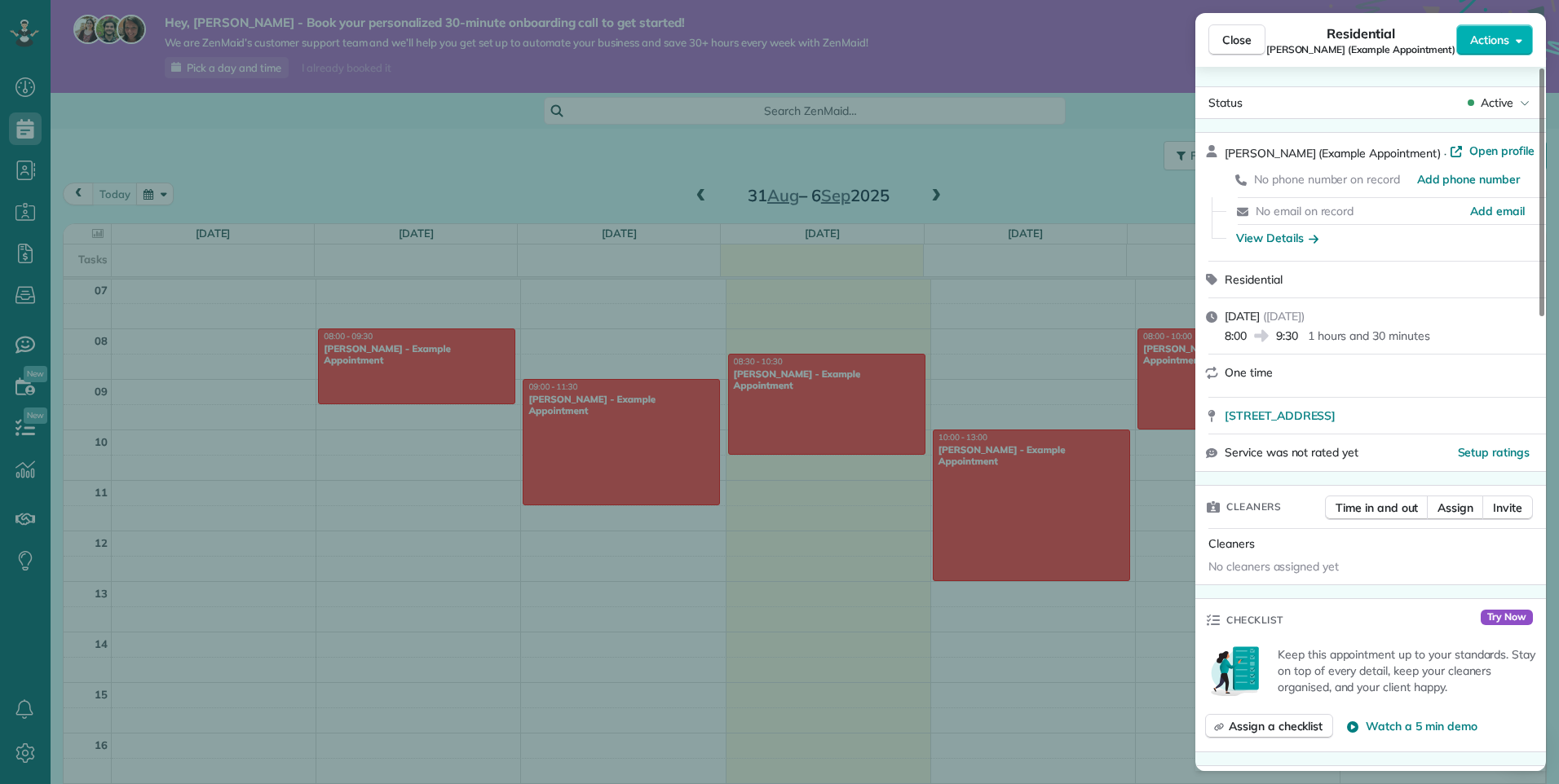
click at [319, 440] on div "Close Residential Debbie Sardone (Example Appointment) Actions Status Active De…" at bounding box center [780, 392] width 1559 height 784
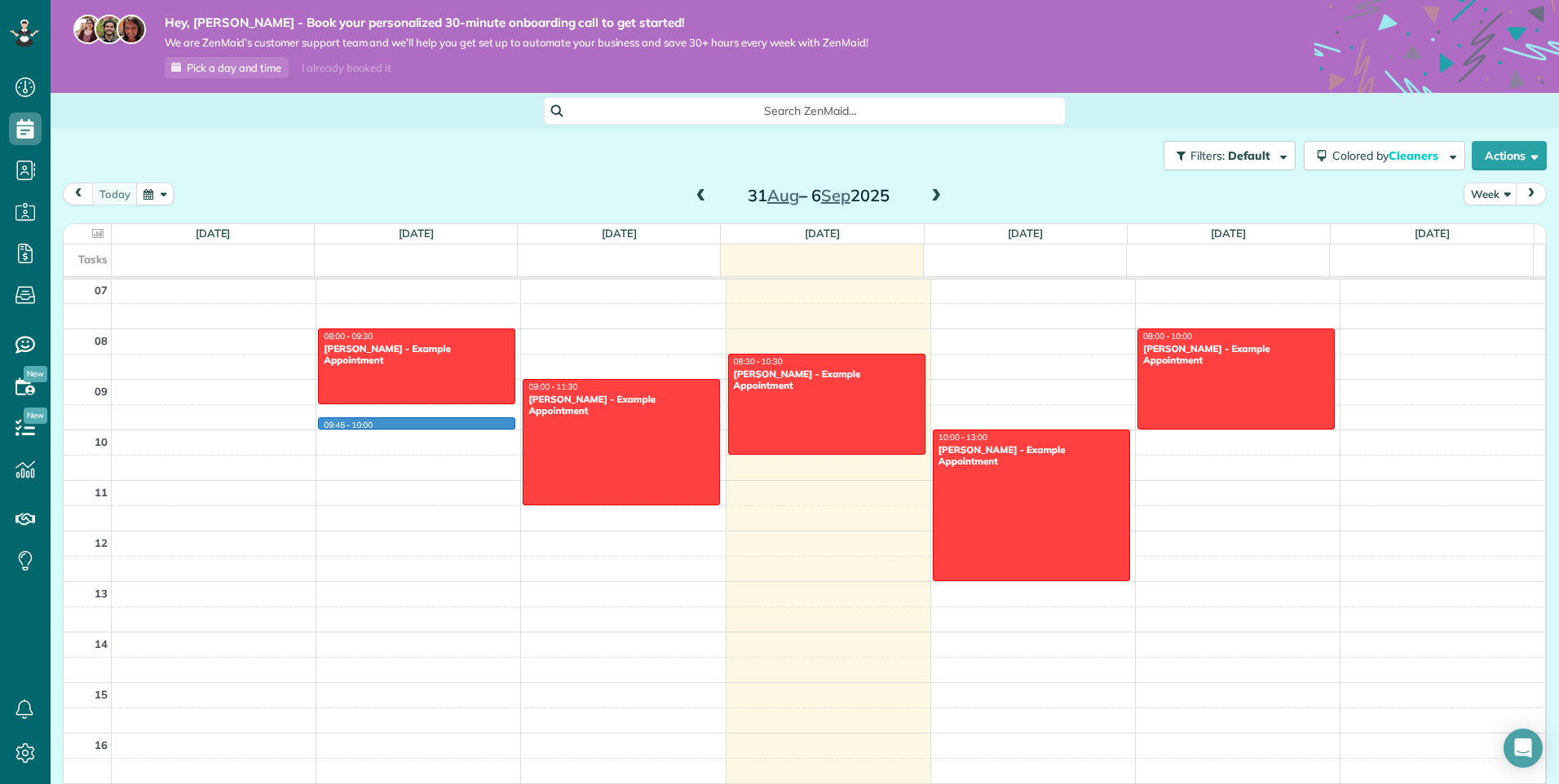
click at [351, 428] on div "00 01 02 03 04 05 06 07 08 09 10 11 12 13 14 15 16 17 18 19 20 21 22 23 09:45 -…" at bounding box center [804, 530] width 1482 height 1212
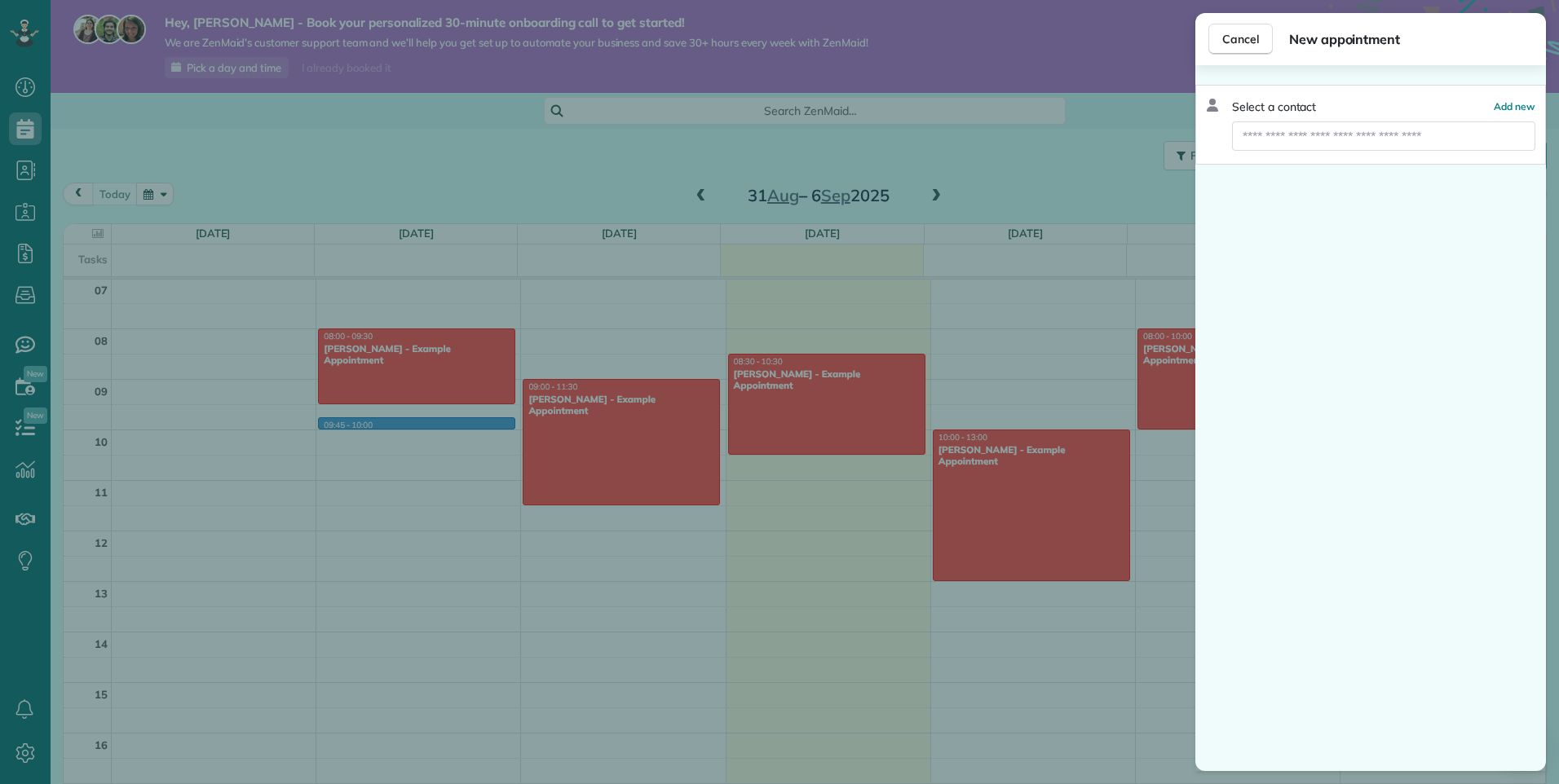
click at [383, 421] on div "Cancel New appointment Select a contact Add new" at bounding box center [780, 392] width 1559 height 784
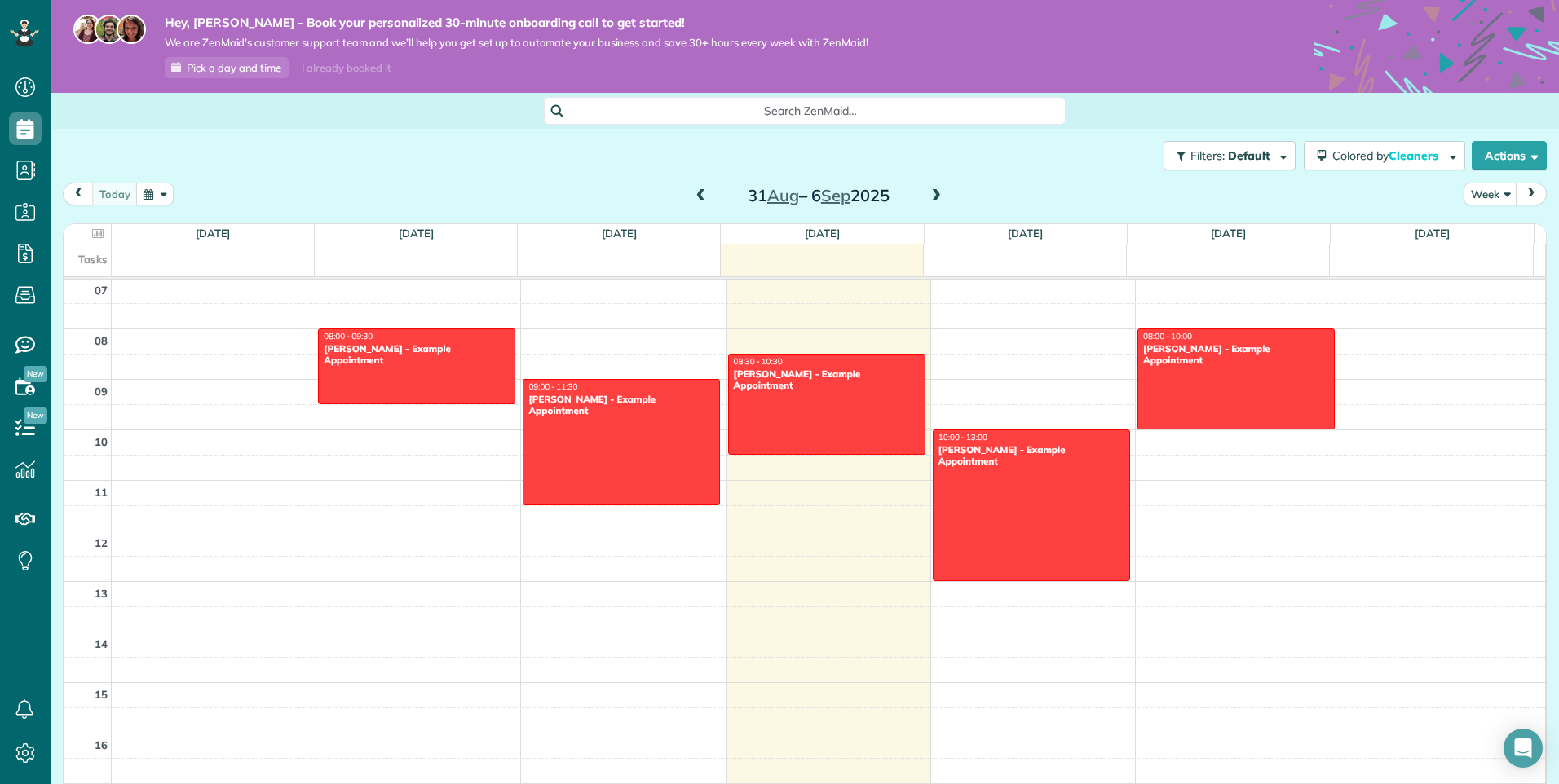
click at [383, 421] on div "Cancel New appointment Select a contact Add new" at bounding box center [780, 392] width 1559 height 784
click at [1273, 441] on div "00 01 02 03 04 05 06 07 08 09 10 11 12 13 14 15 16 17 18 19 20 21 22 23 08:00 -…" at bounding box center [804, 530] width 1482 height 1212
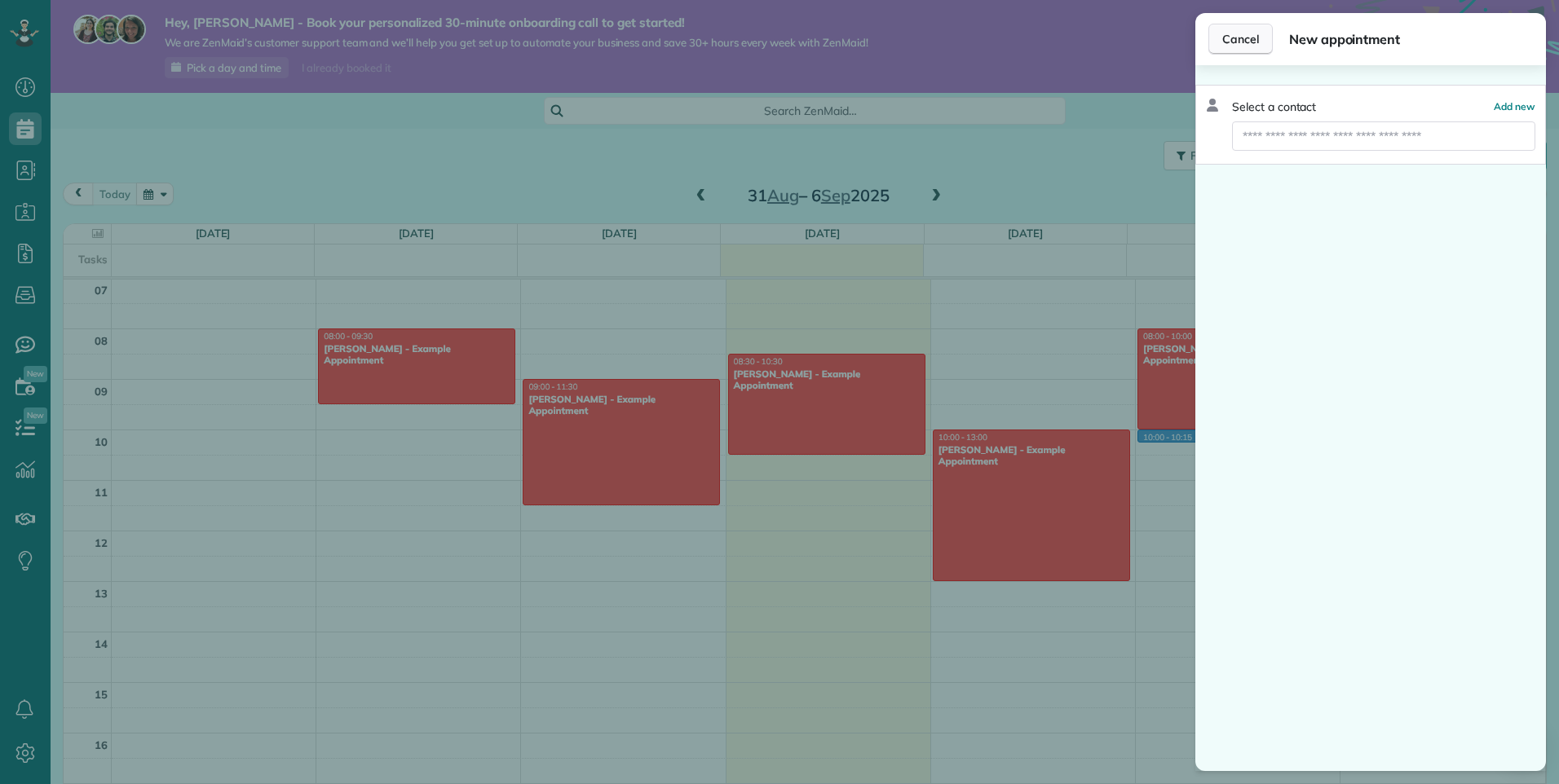
click at [1248, 42] on span "Cancel" at bounding box center [1240, 39] width 37 height 16
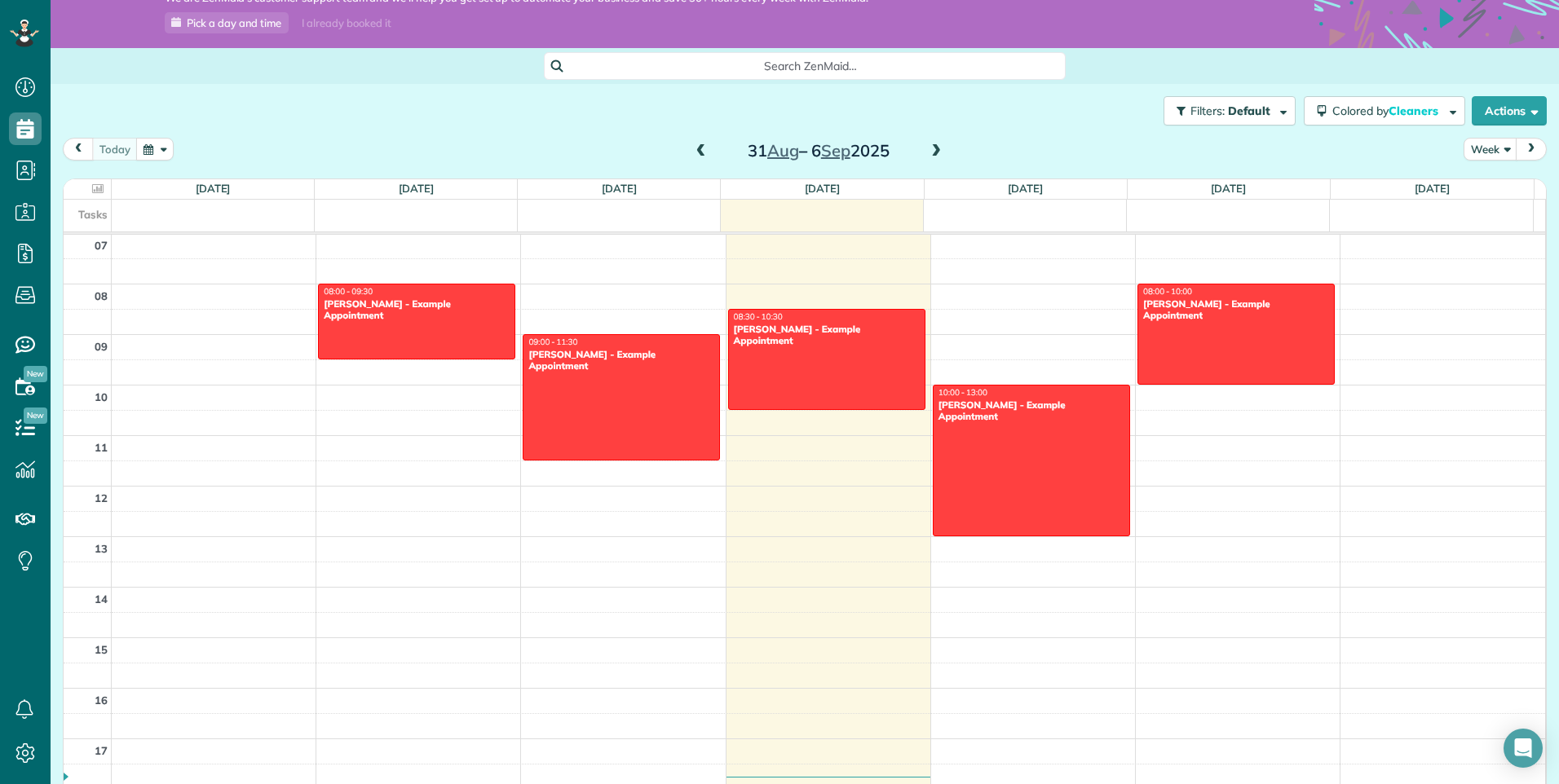
scroll to position [114, 0]
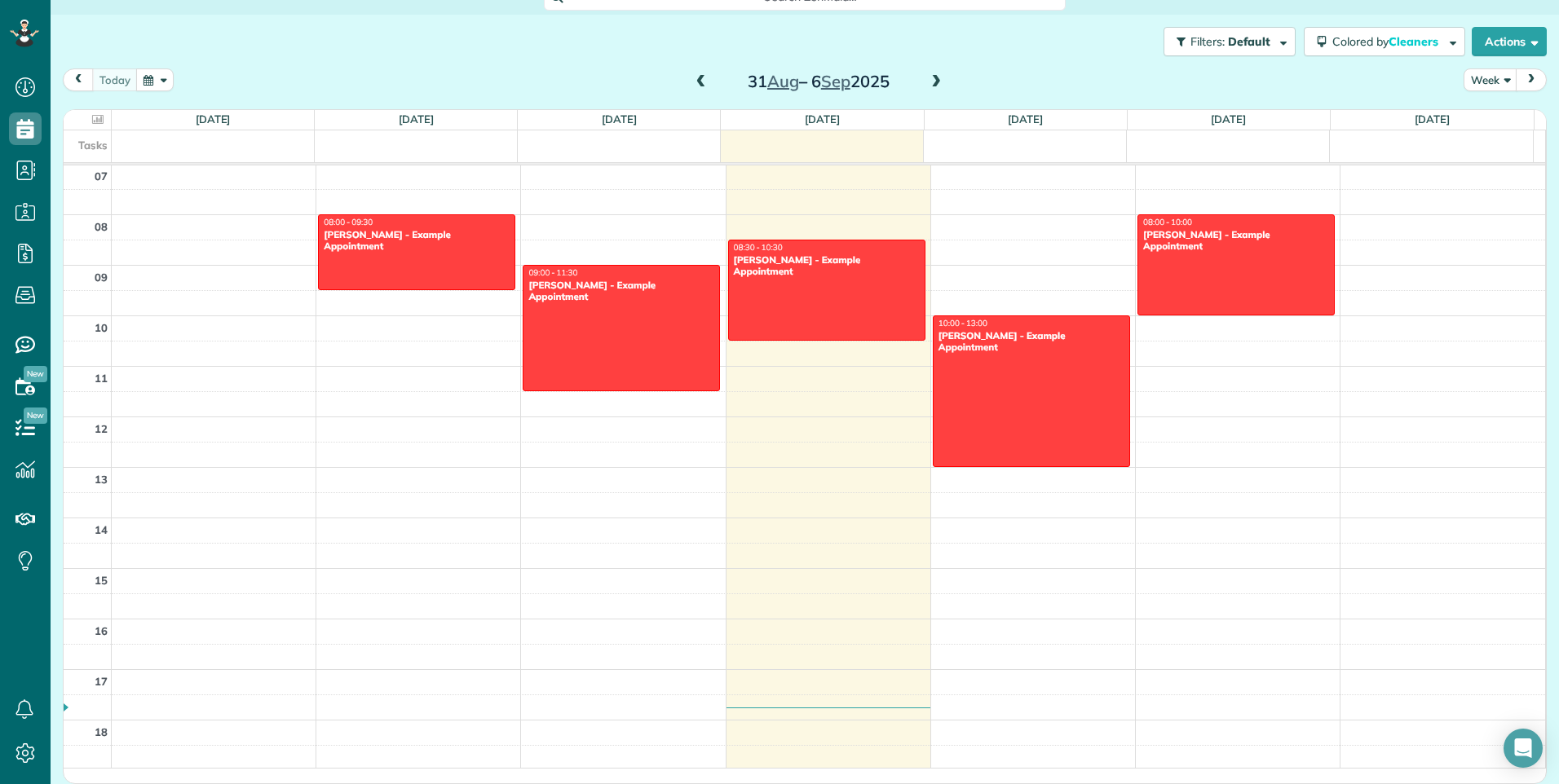
click at [927, 73] on span at bounding box center [936, 82] width 18 height 25
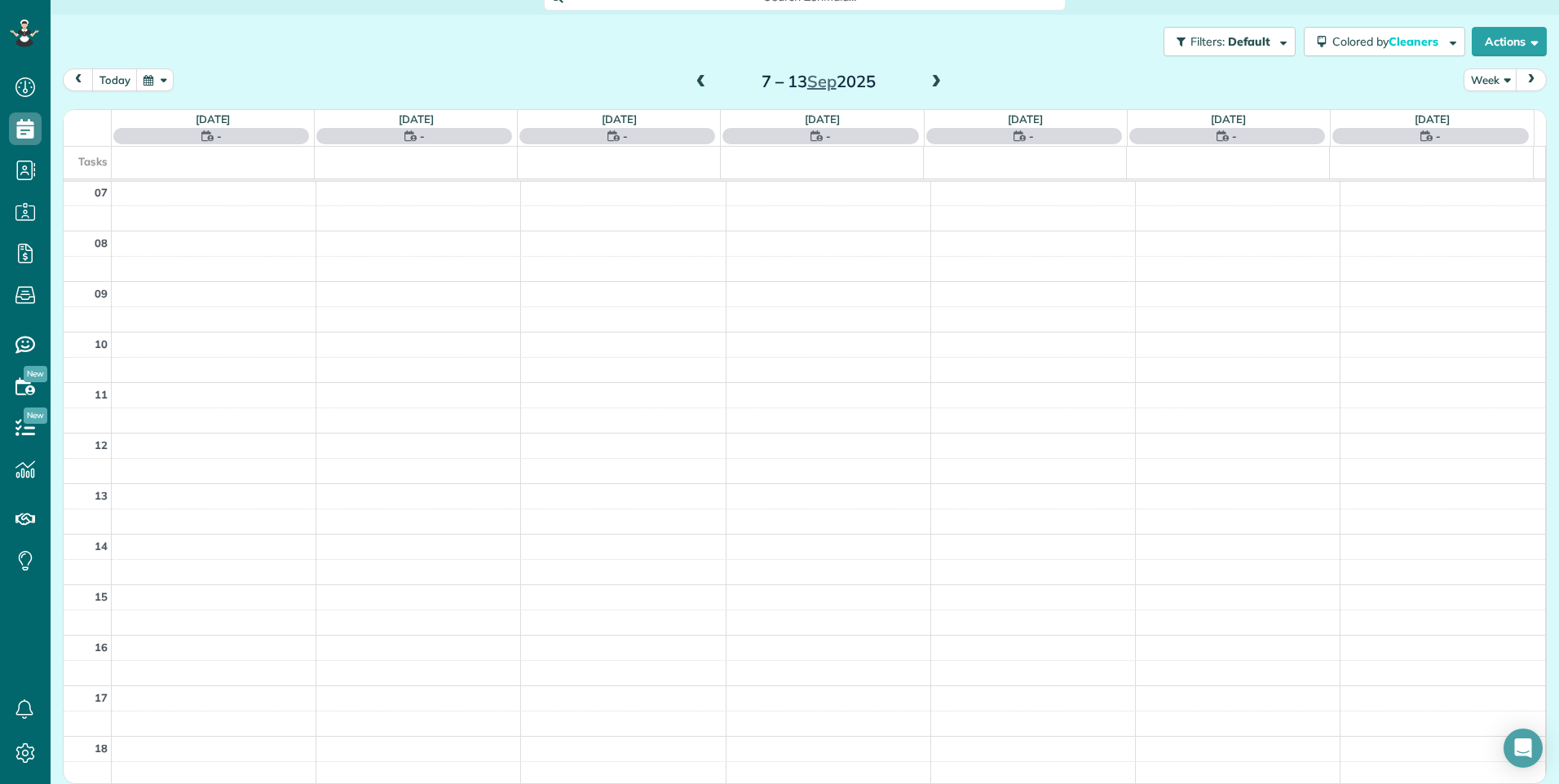
scroll to position [112, 0]
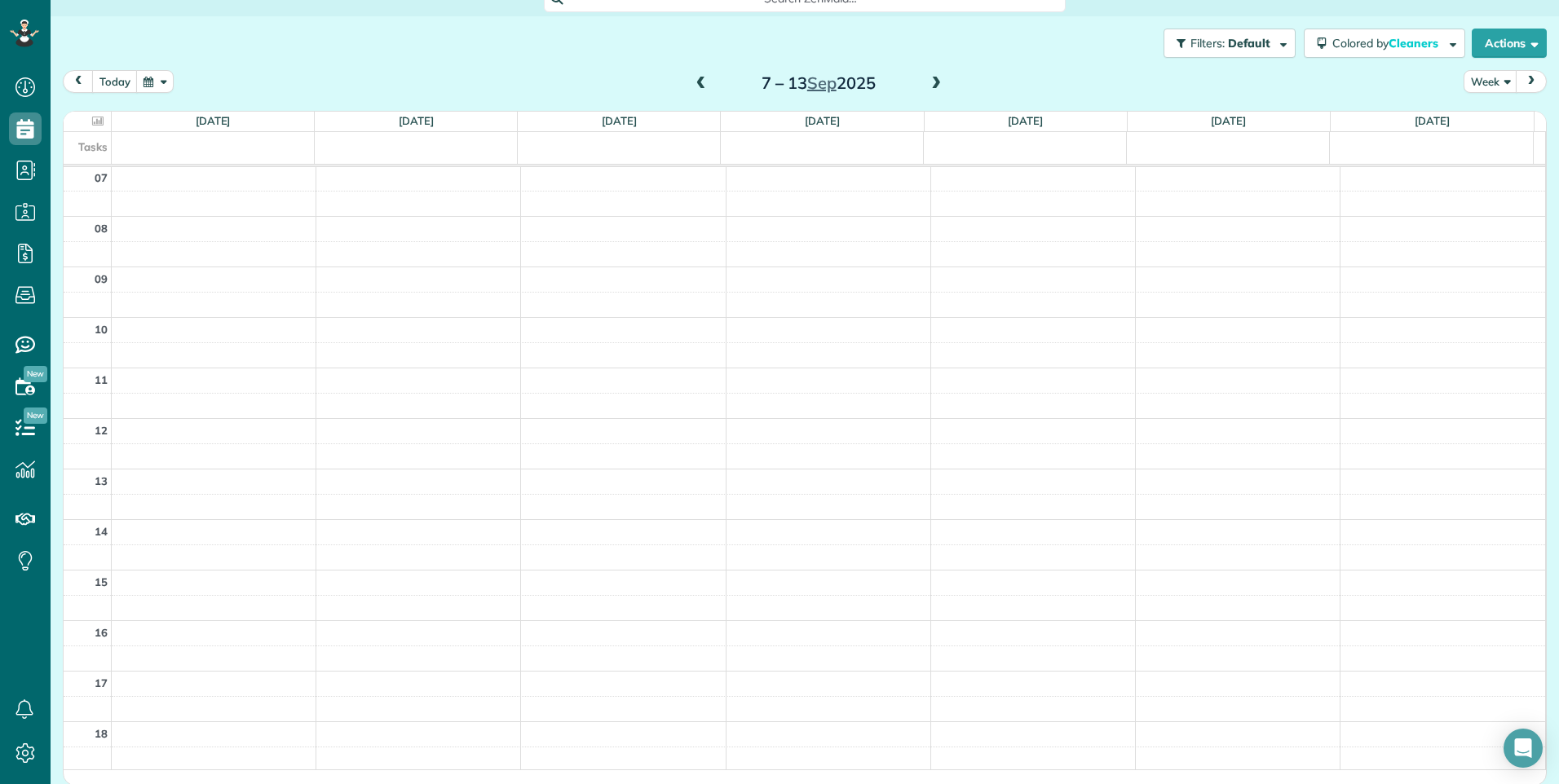
click at [403, 225] on div "00 01 02 03 04 05 06 07 08 09 10 11 12 13 14 15 16 17 18 19 20 21 22 23" at bounding box center [804, 418] width 1482 height 1212
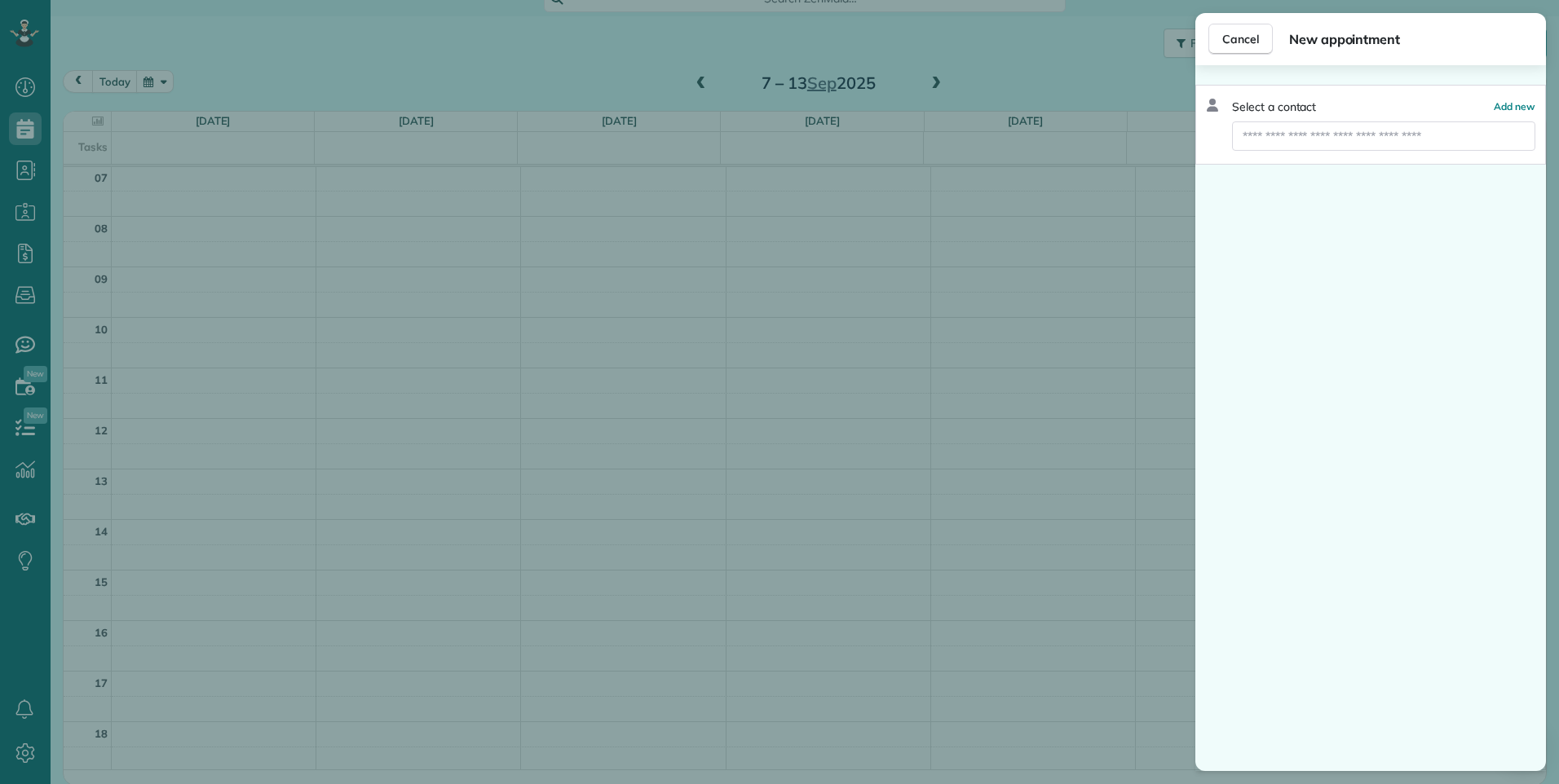
click at [403, 225] on div "Cancel New appointment Select a contact Add new" at bounding box center [780, 392] width 1559 height 784
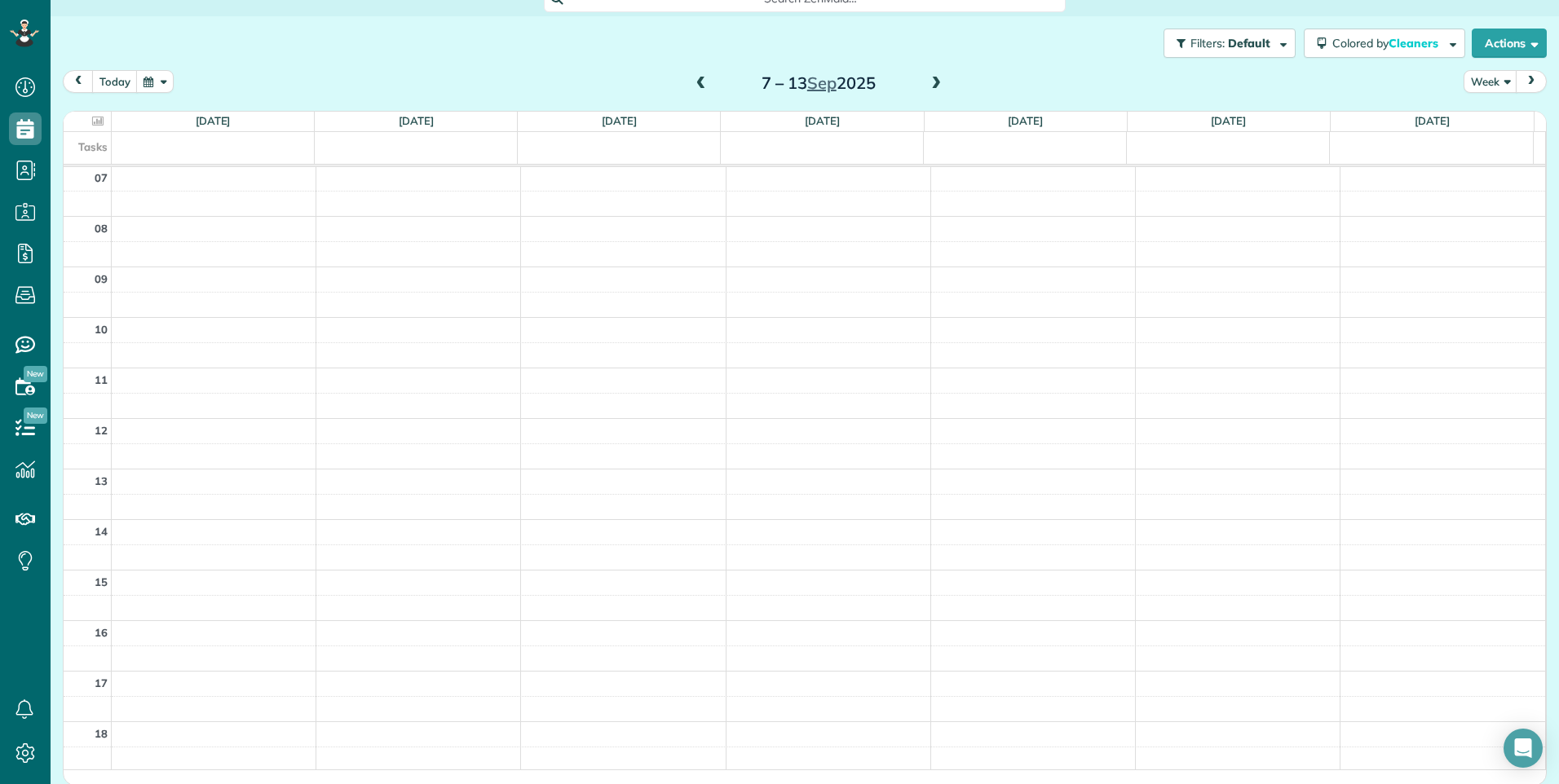
click at [403, 225] on div "Cancel New appointment Select a contact Add new" at bounding box center [780, 392] width 1559 height 784
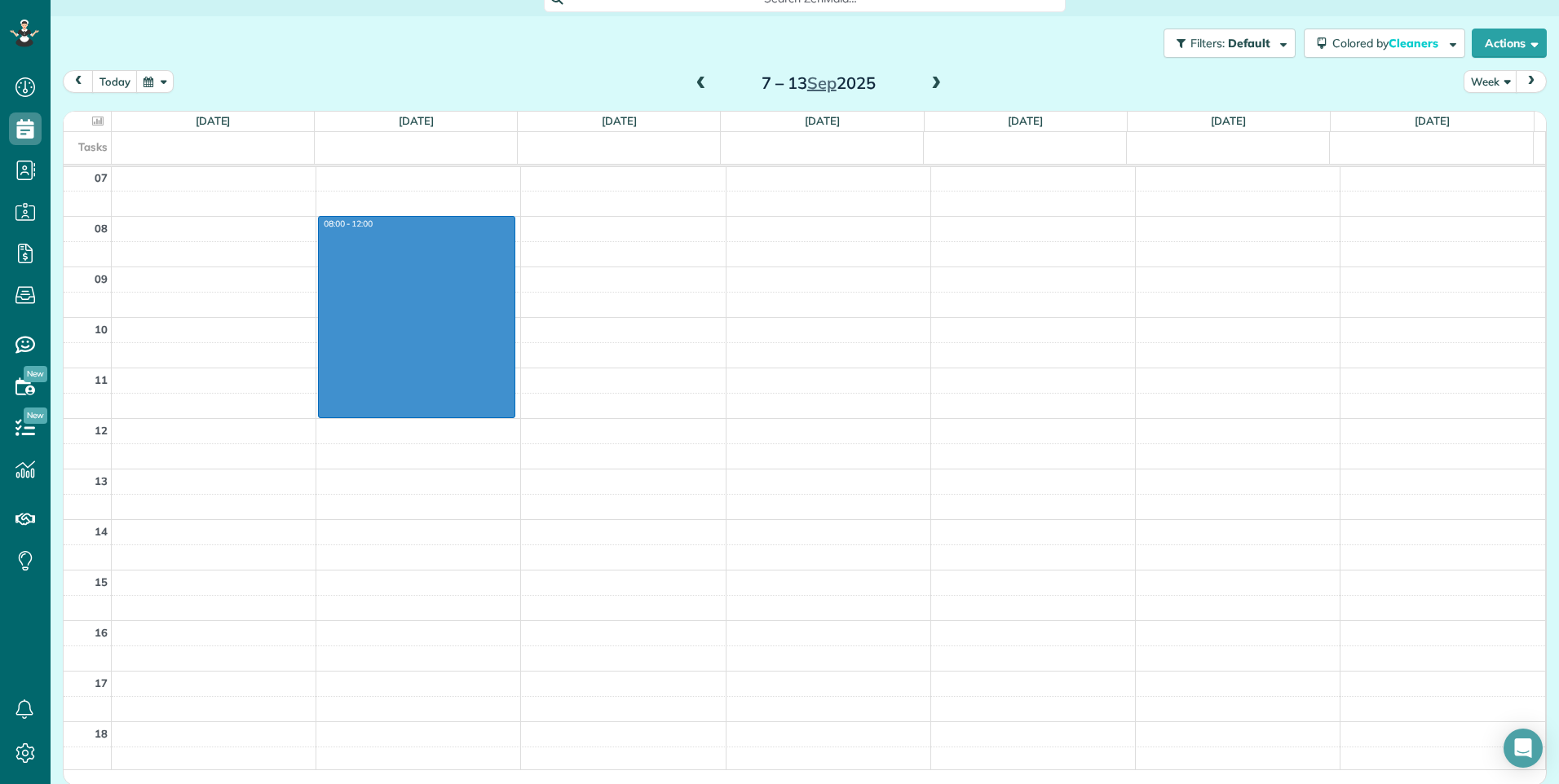
drag, startPoint x: 403, startPoint y: 225, endPoint x: 415, endPoint y: 408, distance: 183.4
click at [415, 408] on div "00 01 02 03 04 05 06 07 08 09 10 11 12 13 14 15 16 17 18 19 20 21 22 23 08:00 -…" at bounding box center [804, 418] width 1482 height 1212
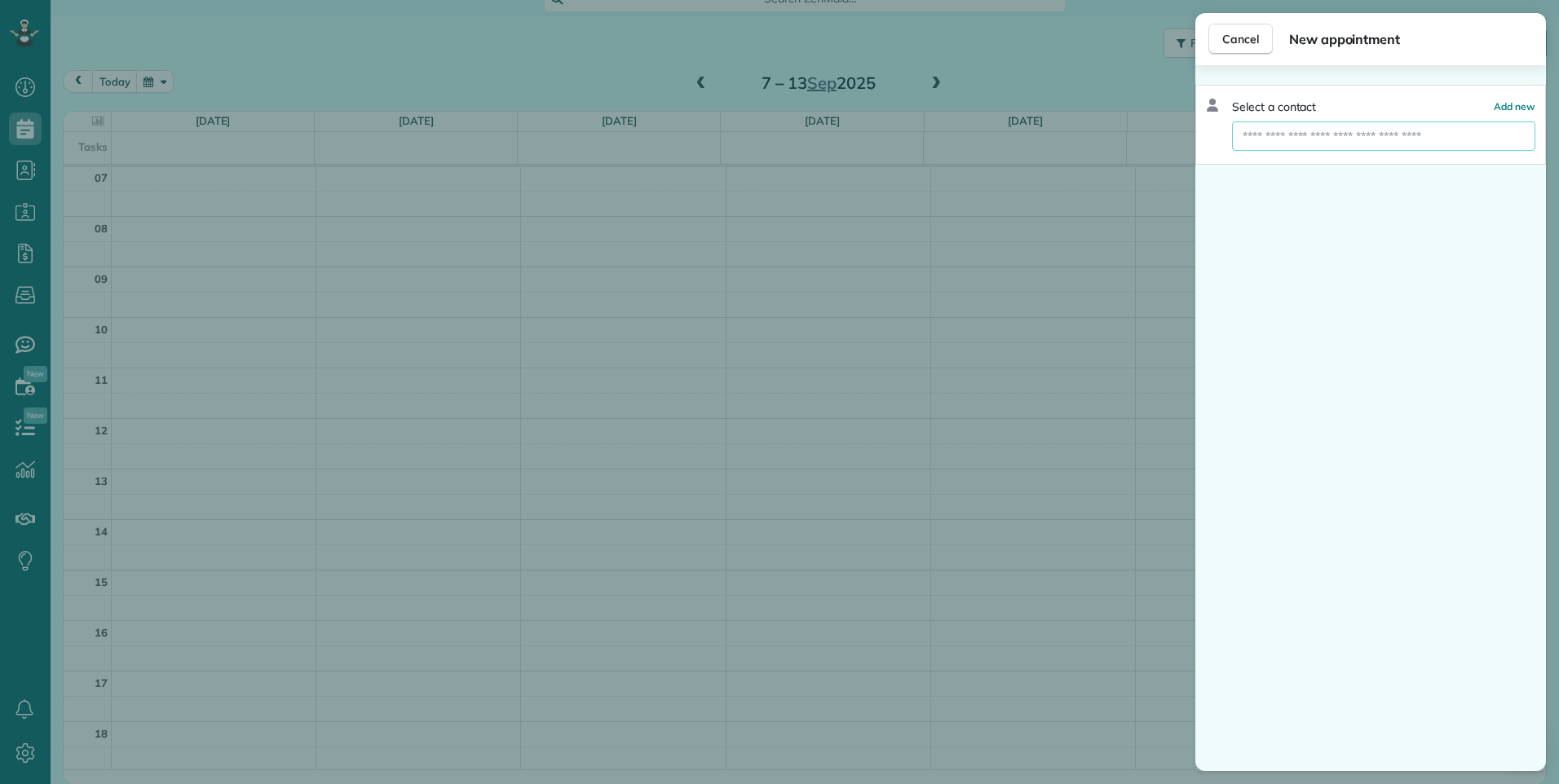
click at [1325, 148] on input "text" at bounding box center [1383, 136] width 303 height 30
click at [1504, 98] on div "Select a contact Add new" at bounding box center [1370, 124] width 351 height 79
click at [1504, 102] on span "Add new" at bounding box center [1514, 106] width 42 height 12
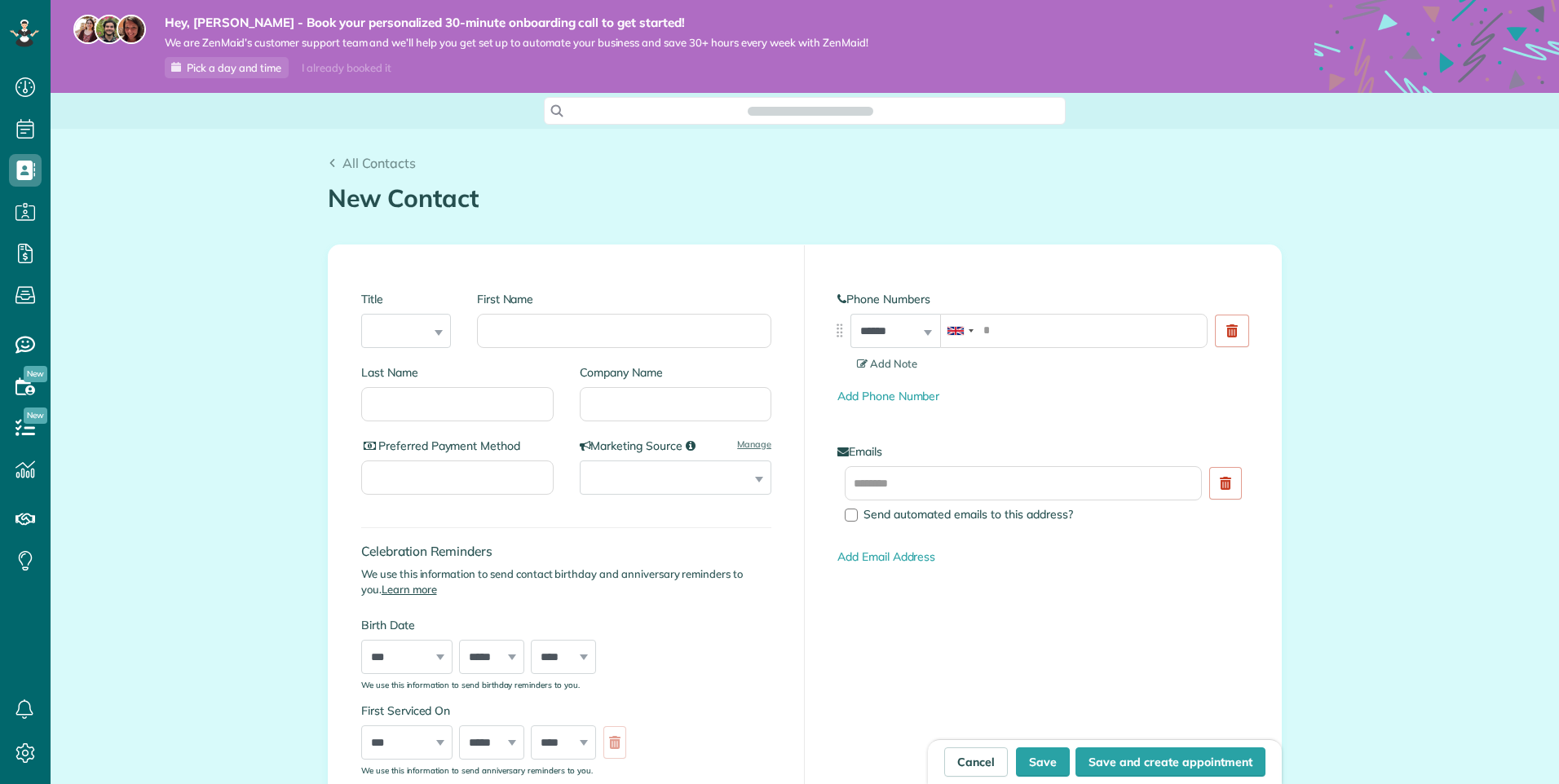
scroll to position [7, 7]
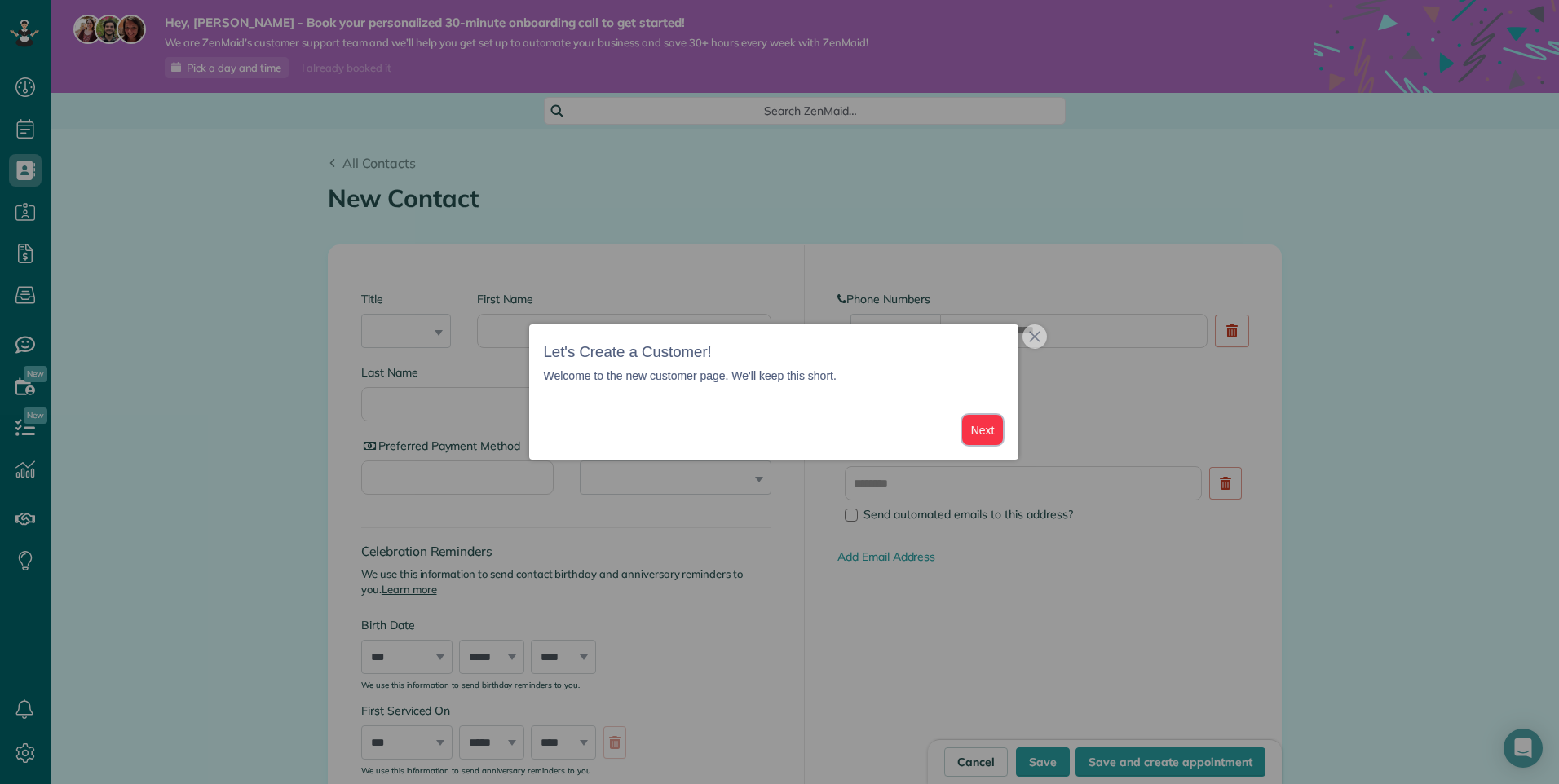
click at [991, 434] on button "Next" at bounding box center [983, 430] width 42 height 30
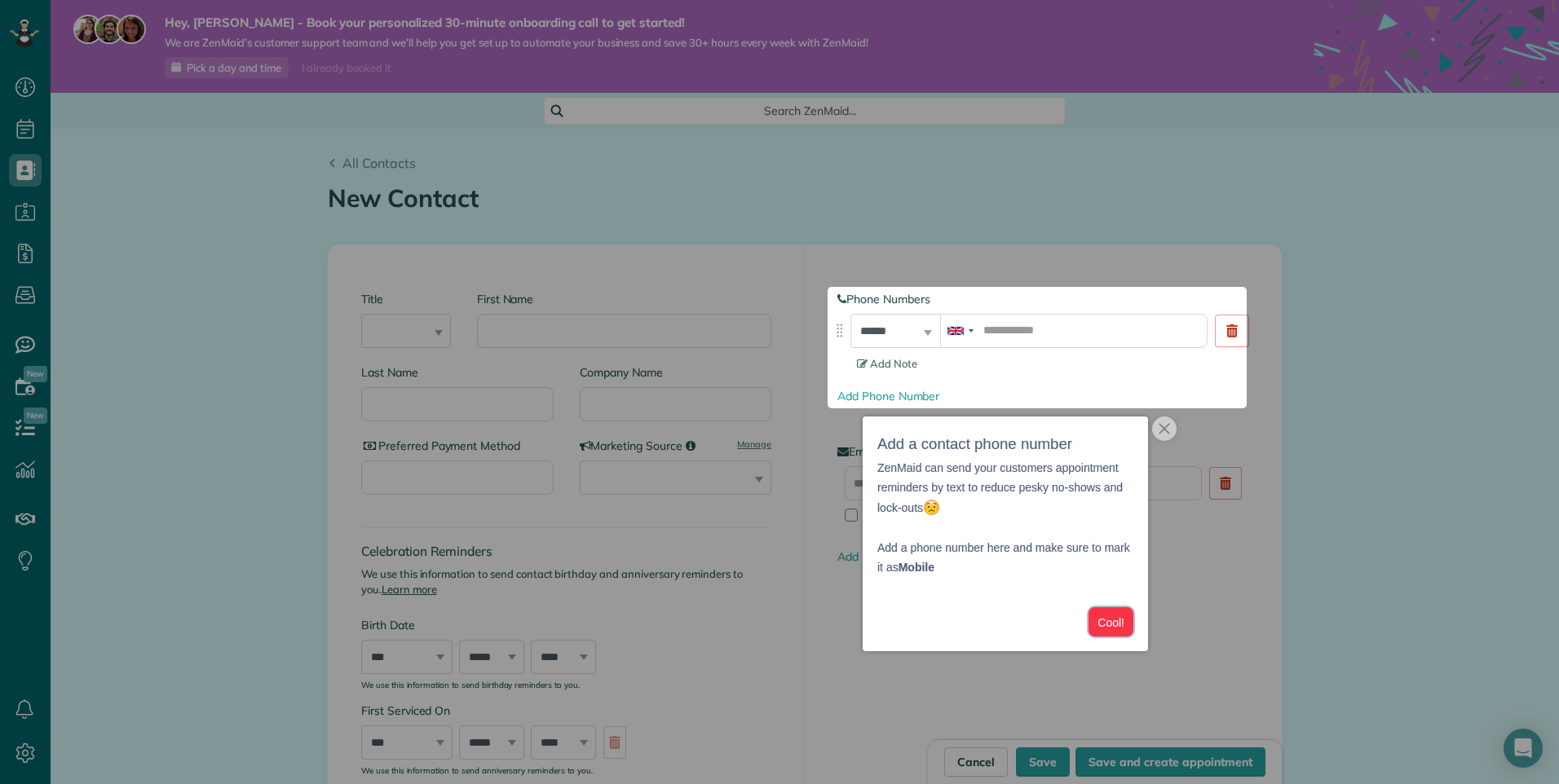
click at [1113, 630] on button "Cool!" at bounding box center [1110, 622] width 45 height 30
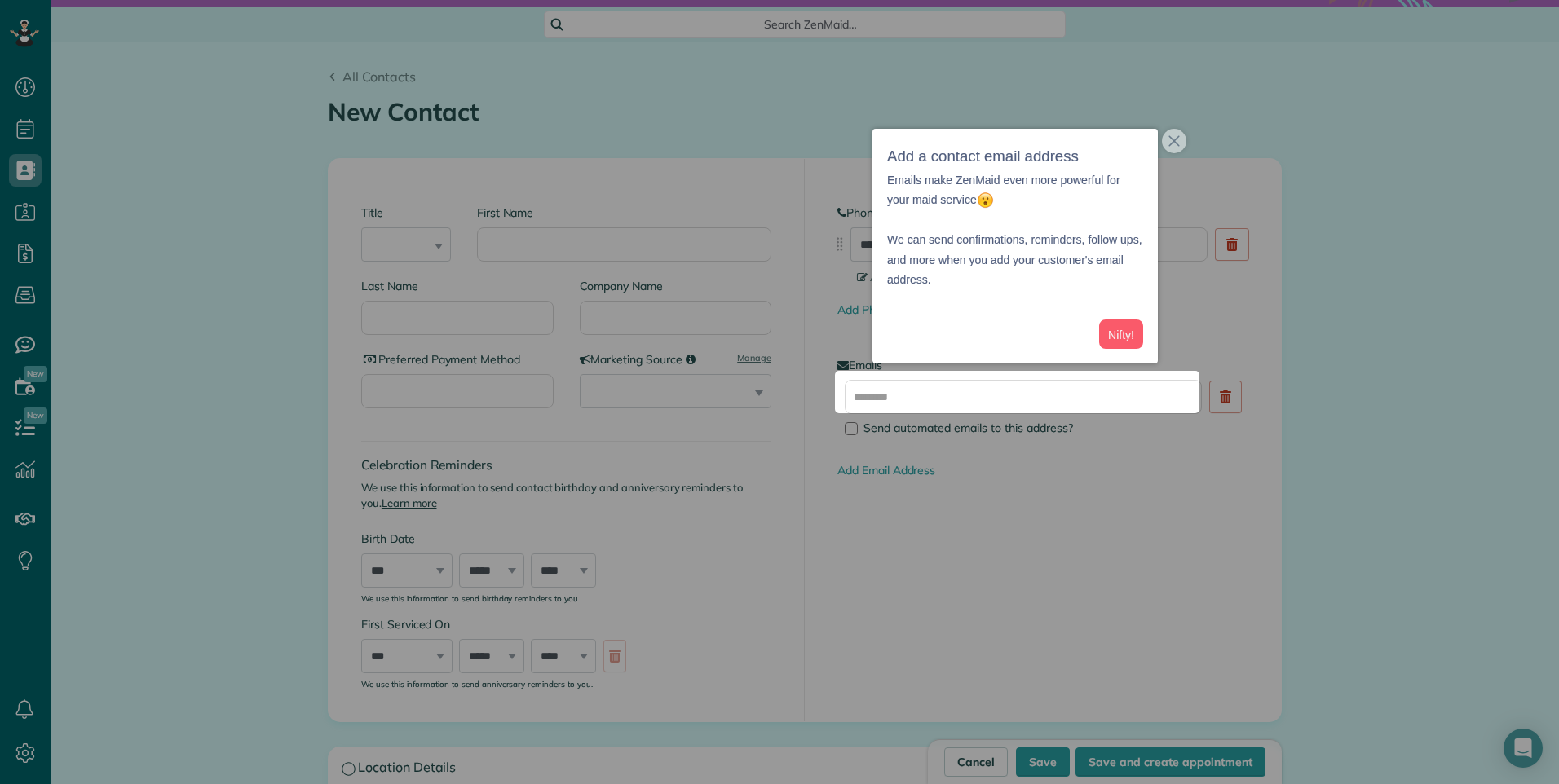
scroll to position [91, 0]
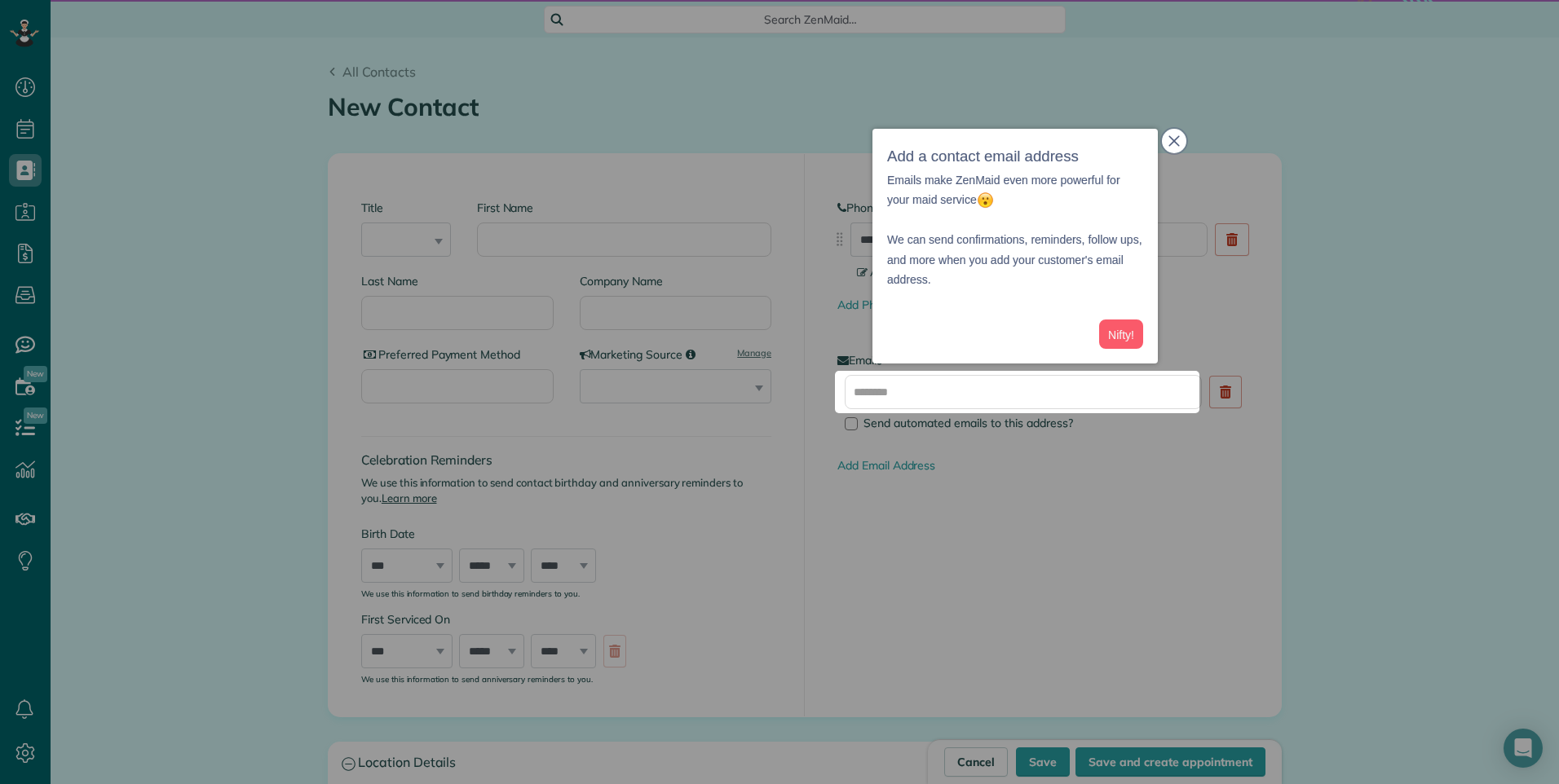
click at [1178, 147] on button "close," at bounding box center [1174, 141] width 25 height 25
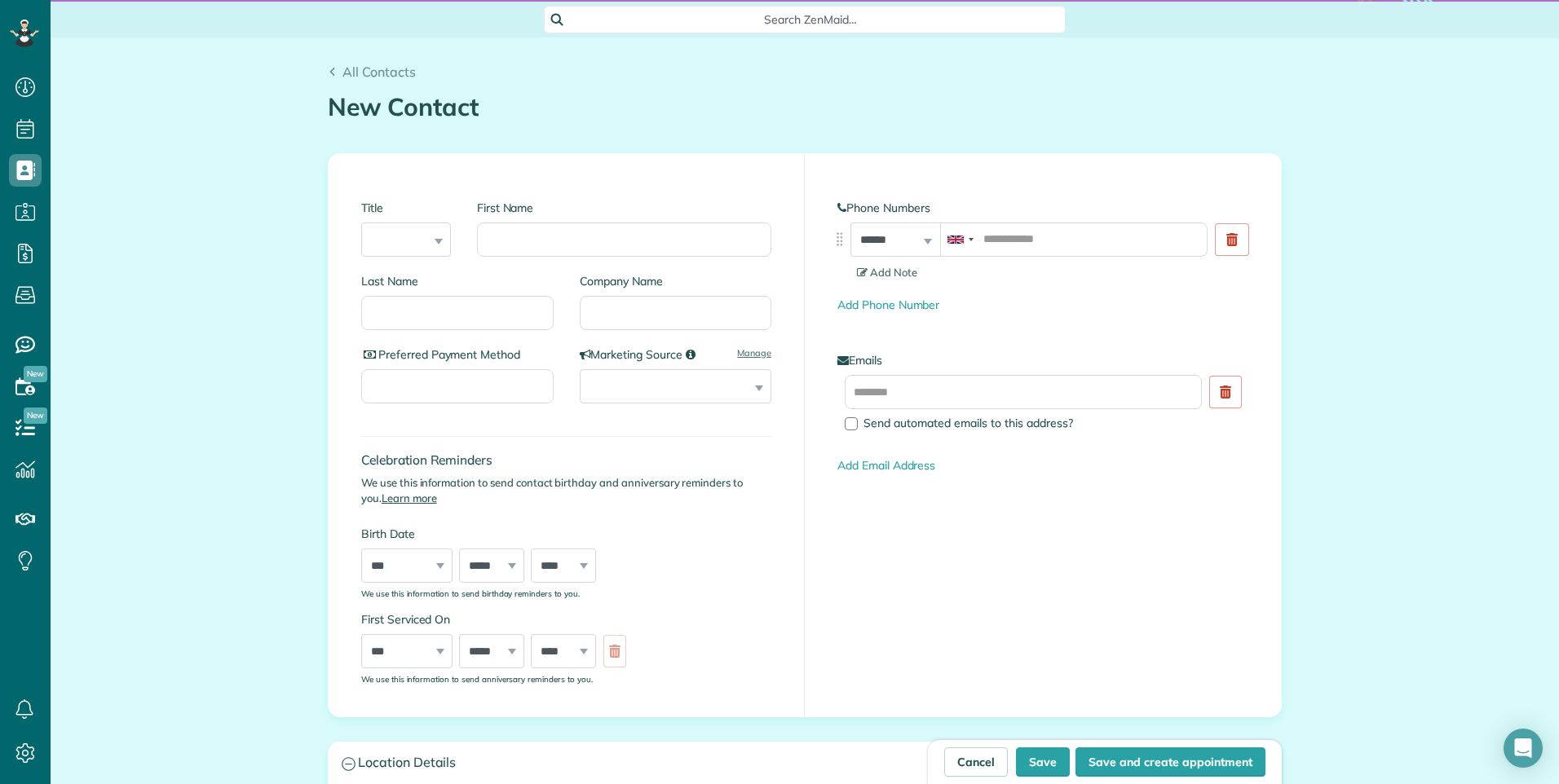
click at [995, 324] on div "**********" at bounding box center [1042, 435] width 476 height 563
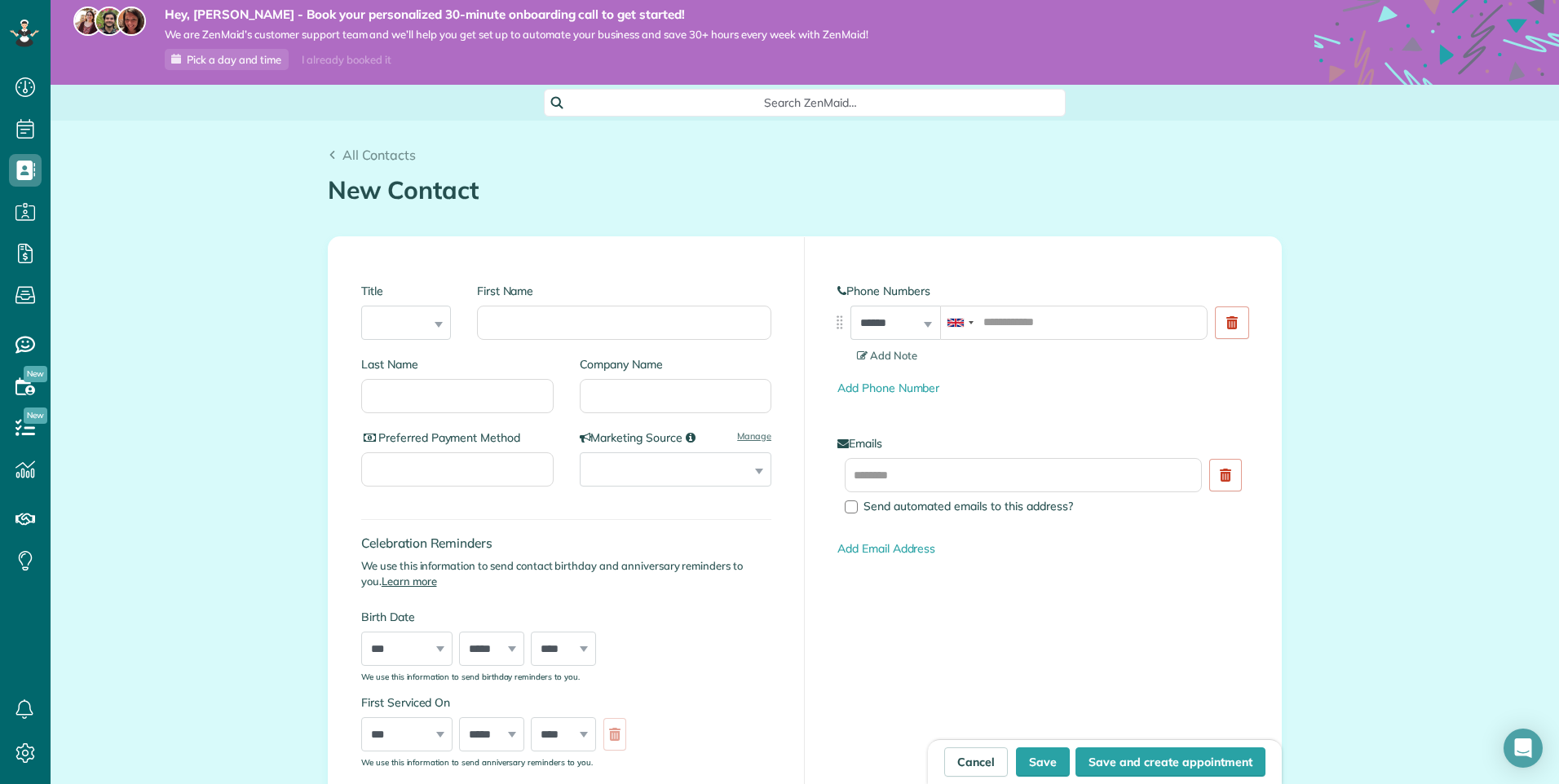
scroll to position [0, 0]
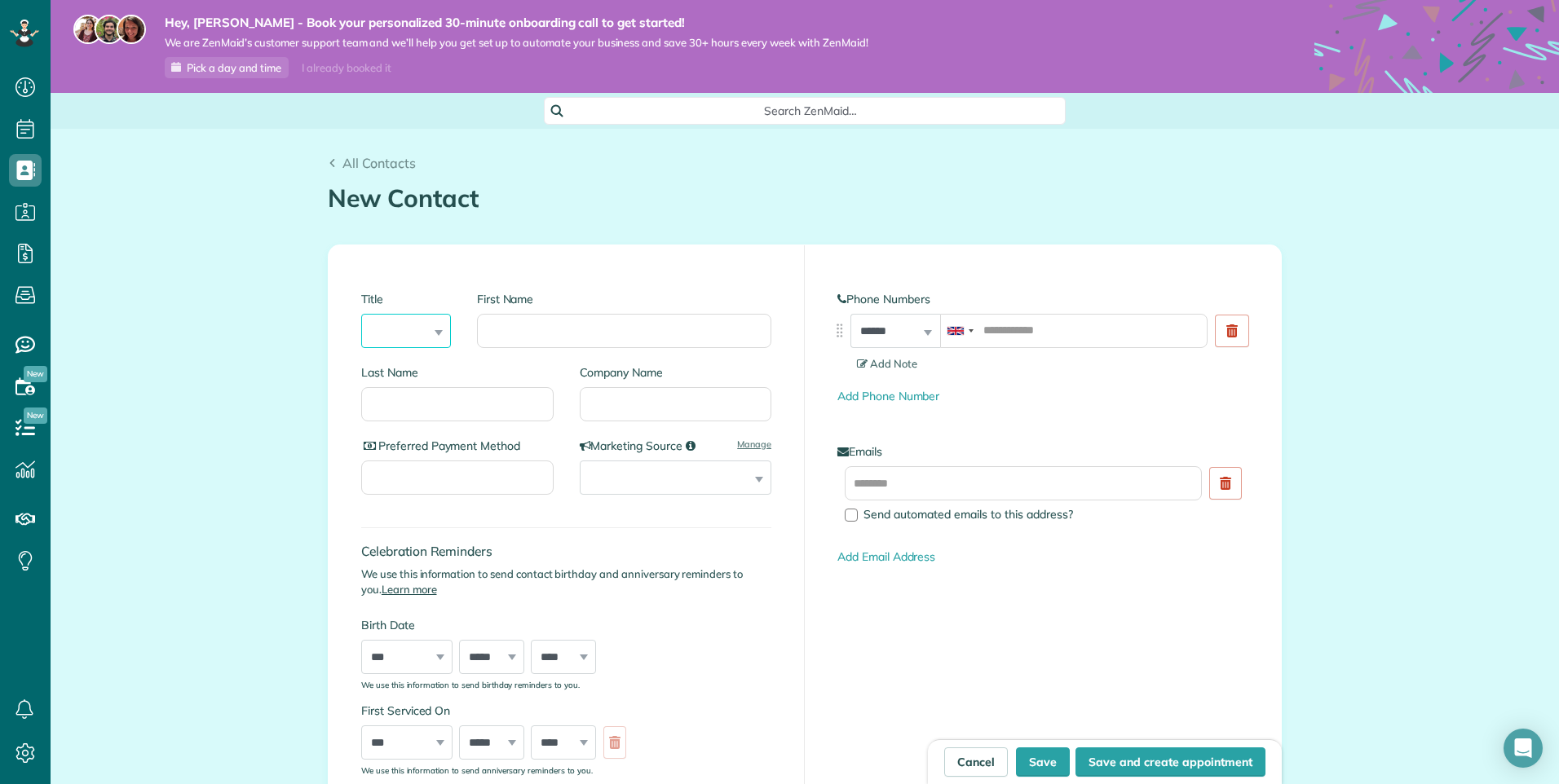
click at [412, 327] on select "*** **** *** ***" at bounding box center [406, 330] width 89 height 34
click at [555, 266] on div "**********" at bounding box center [566, 526] width 476 height 563
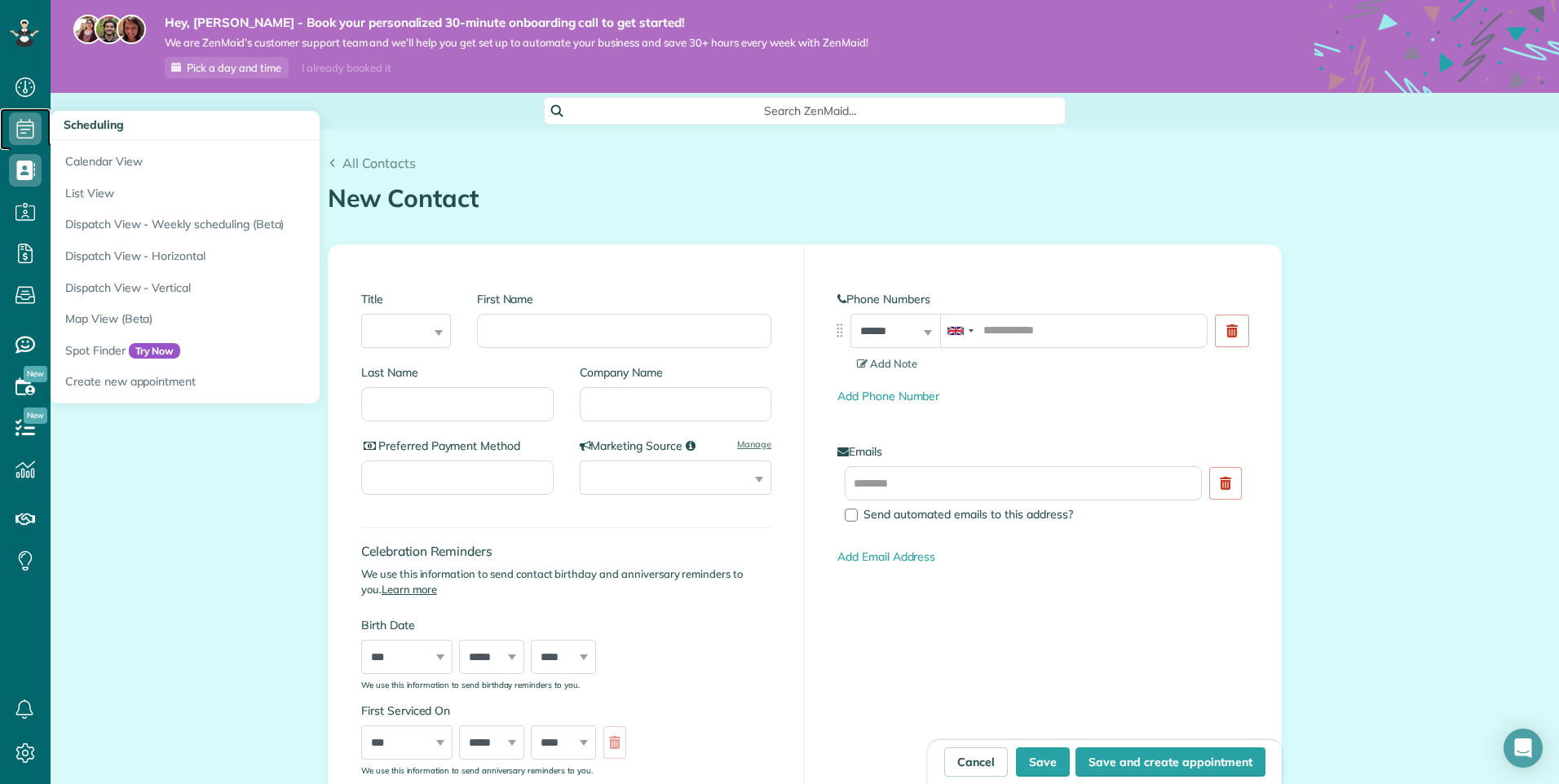
click at [26, 133] on use at bounding box center [25, 129] width 17 height 20
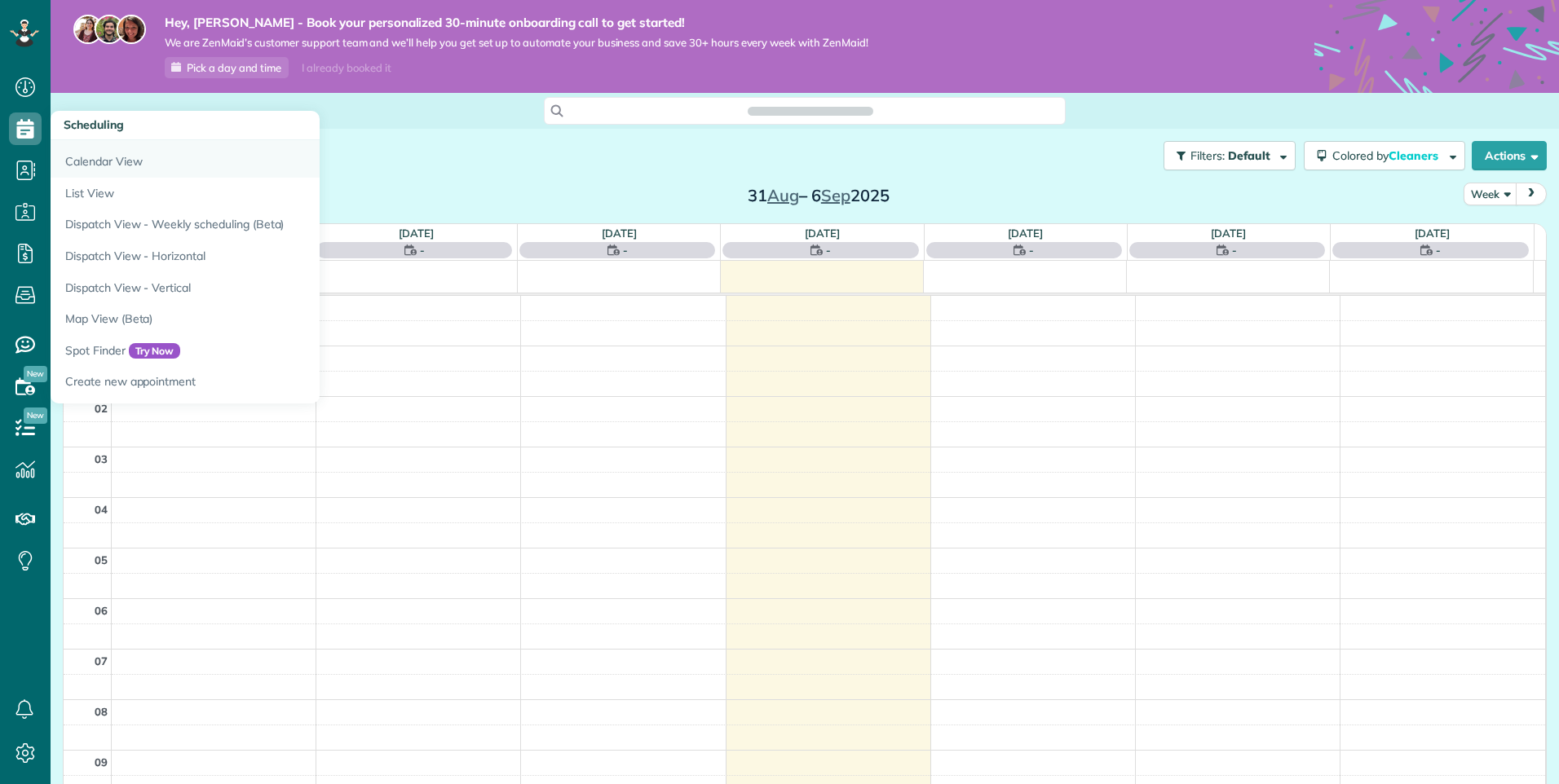
scroll to position [354, 0]
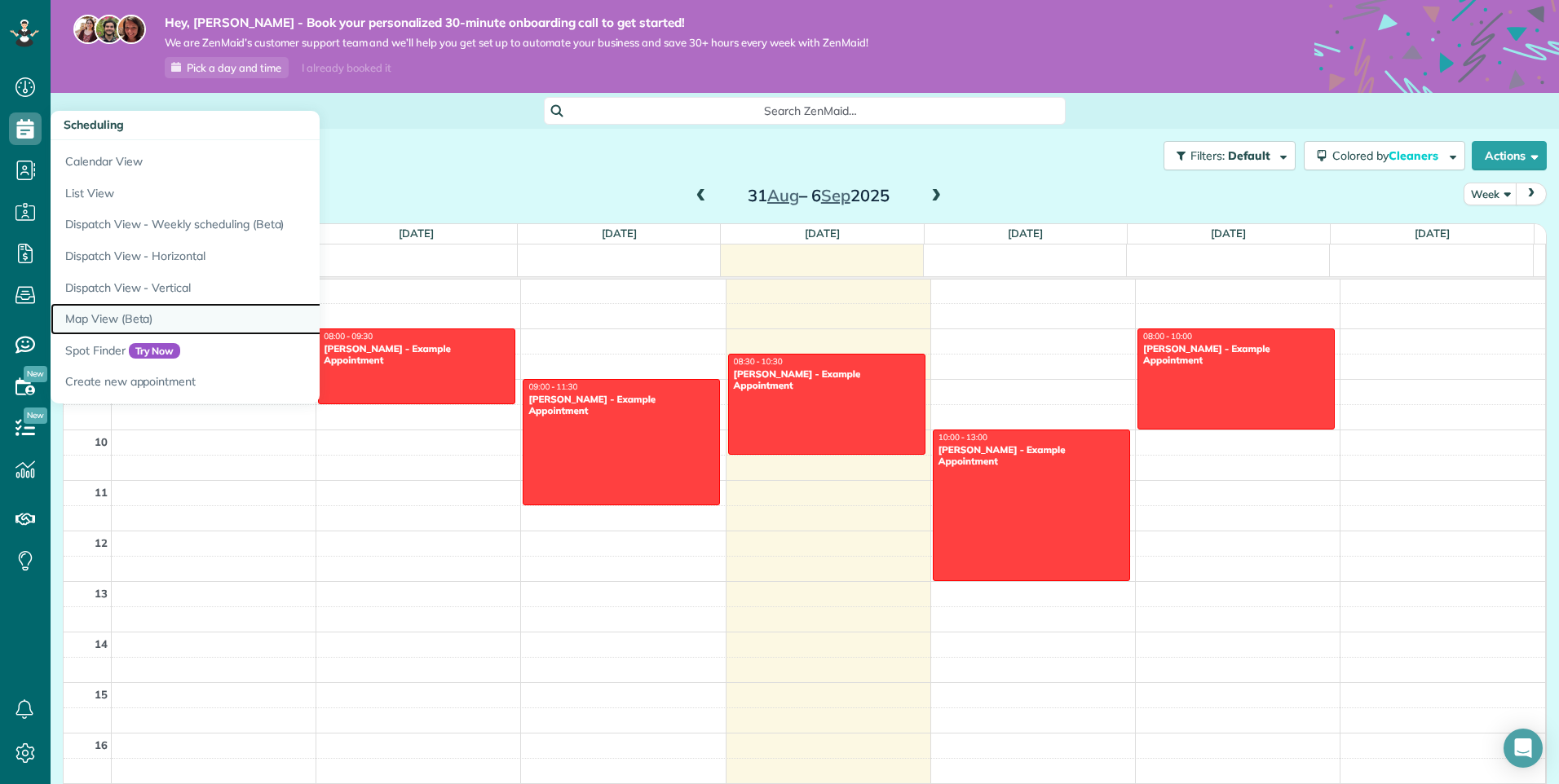
click at [162, 312] on link "Map View (Beta)" at bounding box center [254, 319] width 408 height 32
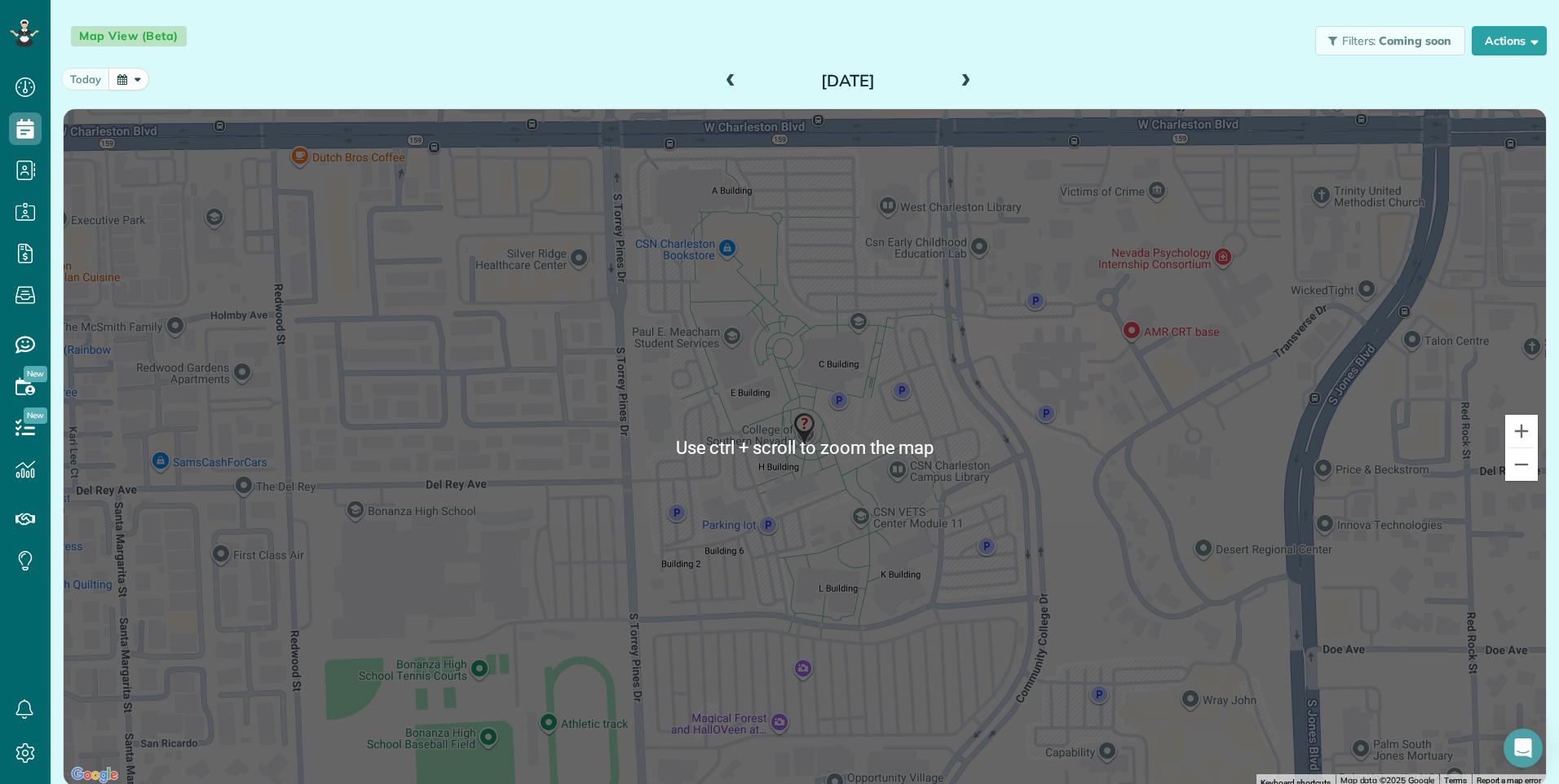
scroll to position [142, 0]
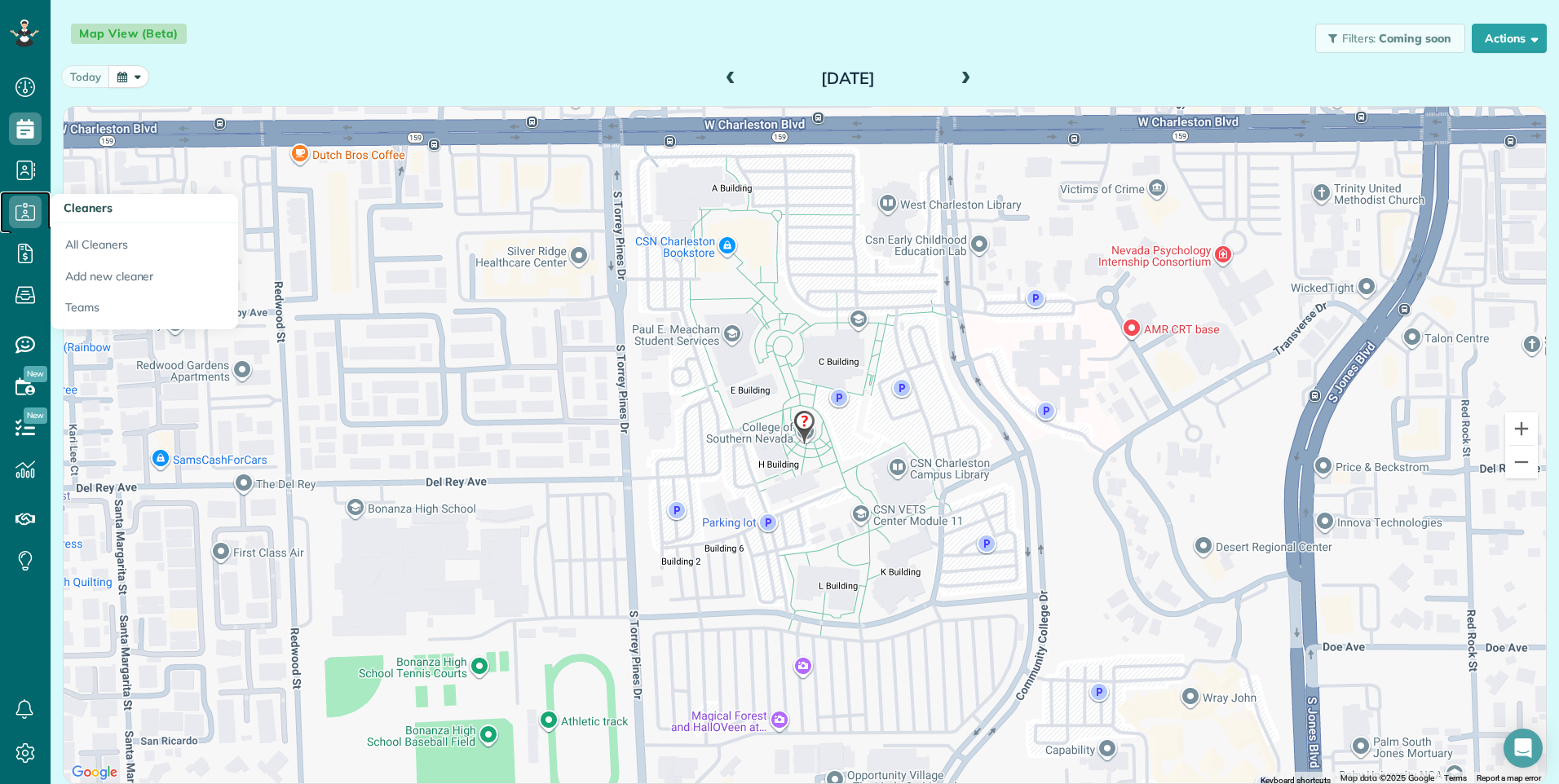
click at [16, 215] on use at bounding box center [26, 210] width 20 height 17
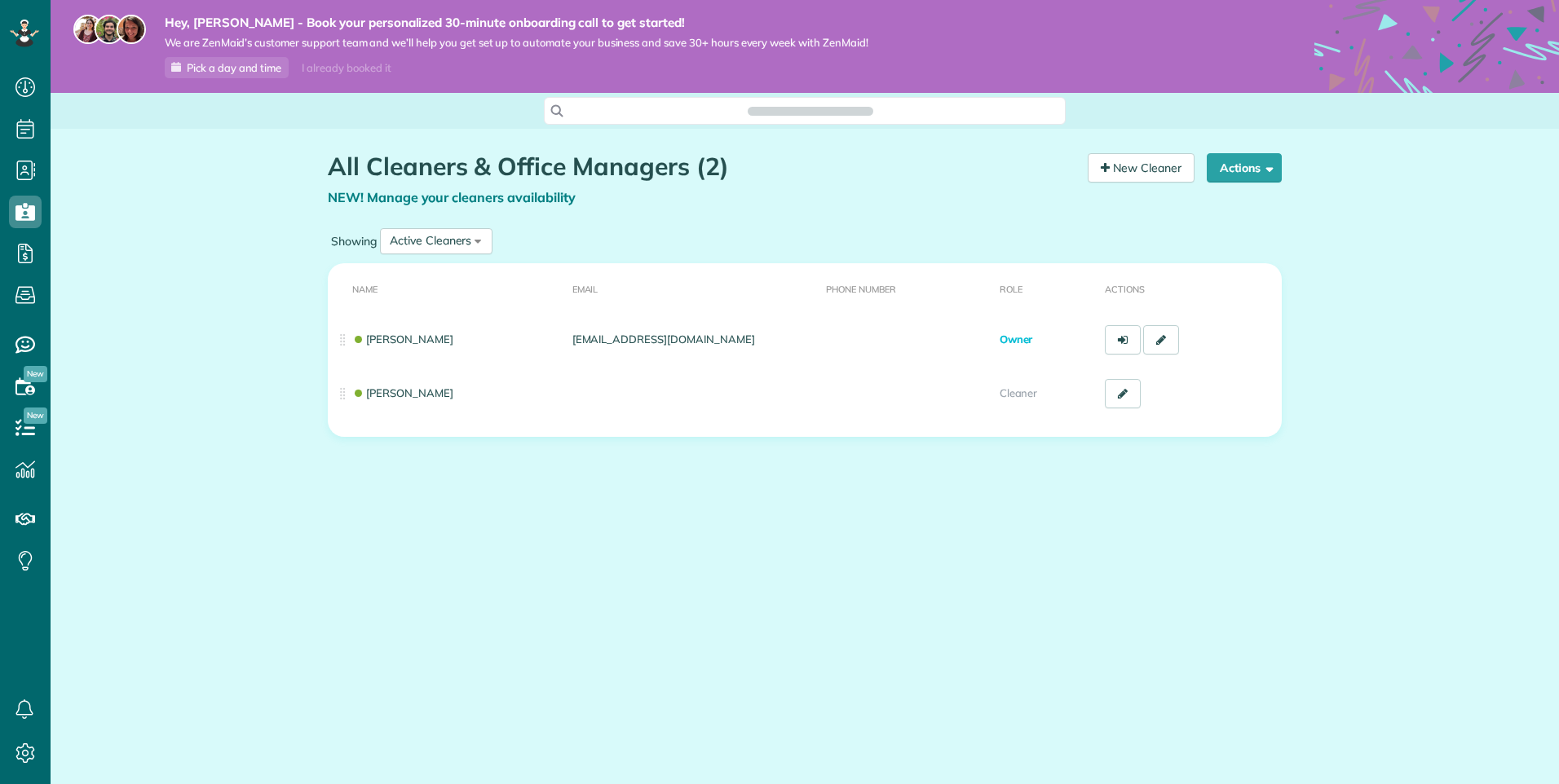
scroll to position [7, 7]
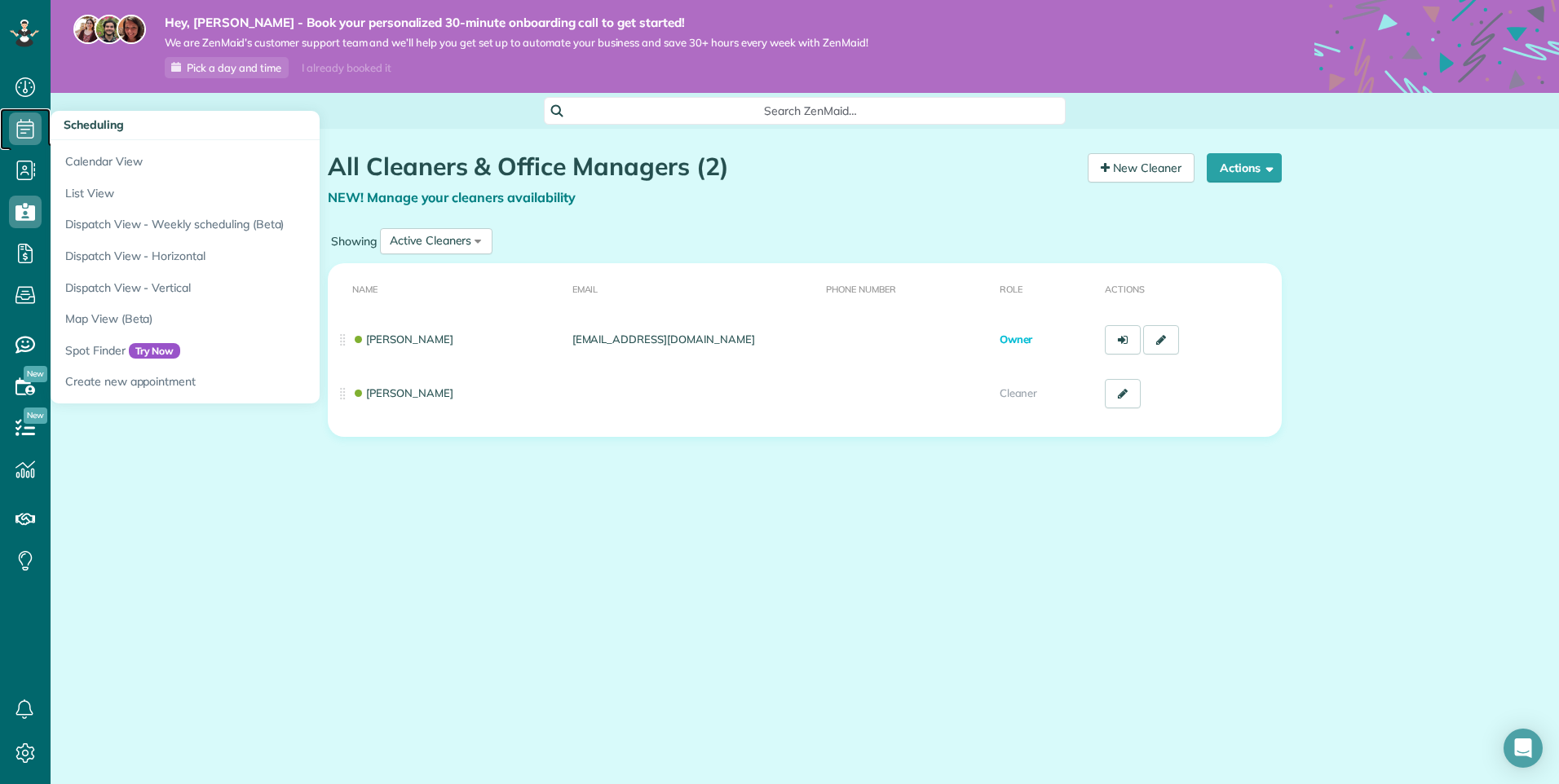
click at [37, 125] on icon at bounding box center [25, 128] width 33 height 33
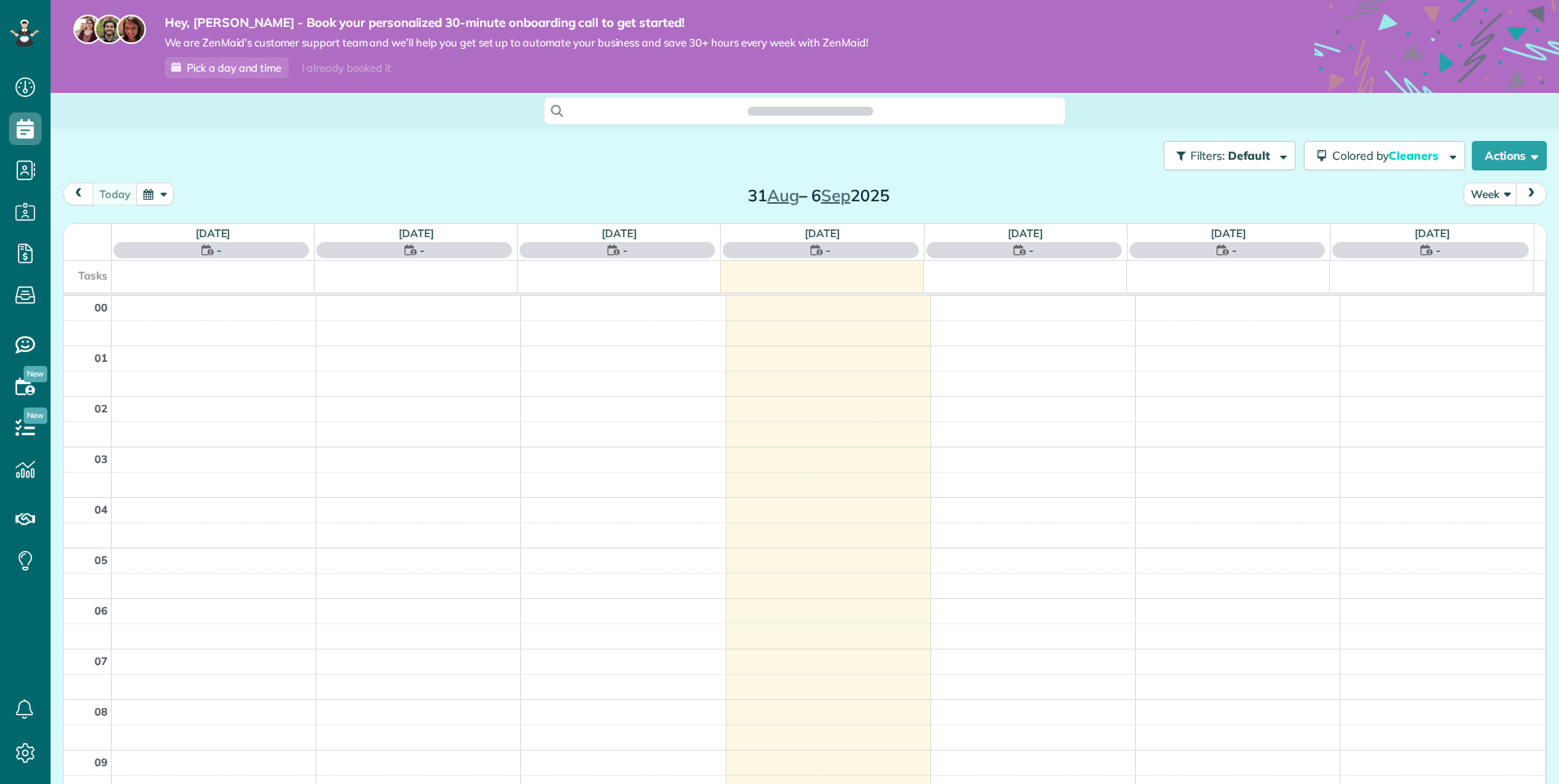
scroll to position [354, 0]
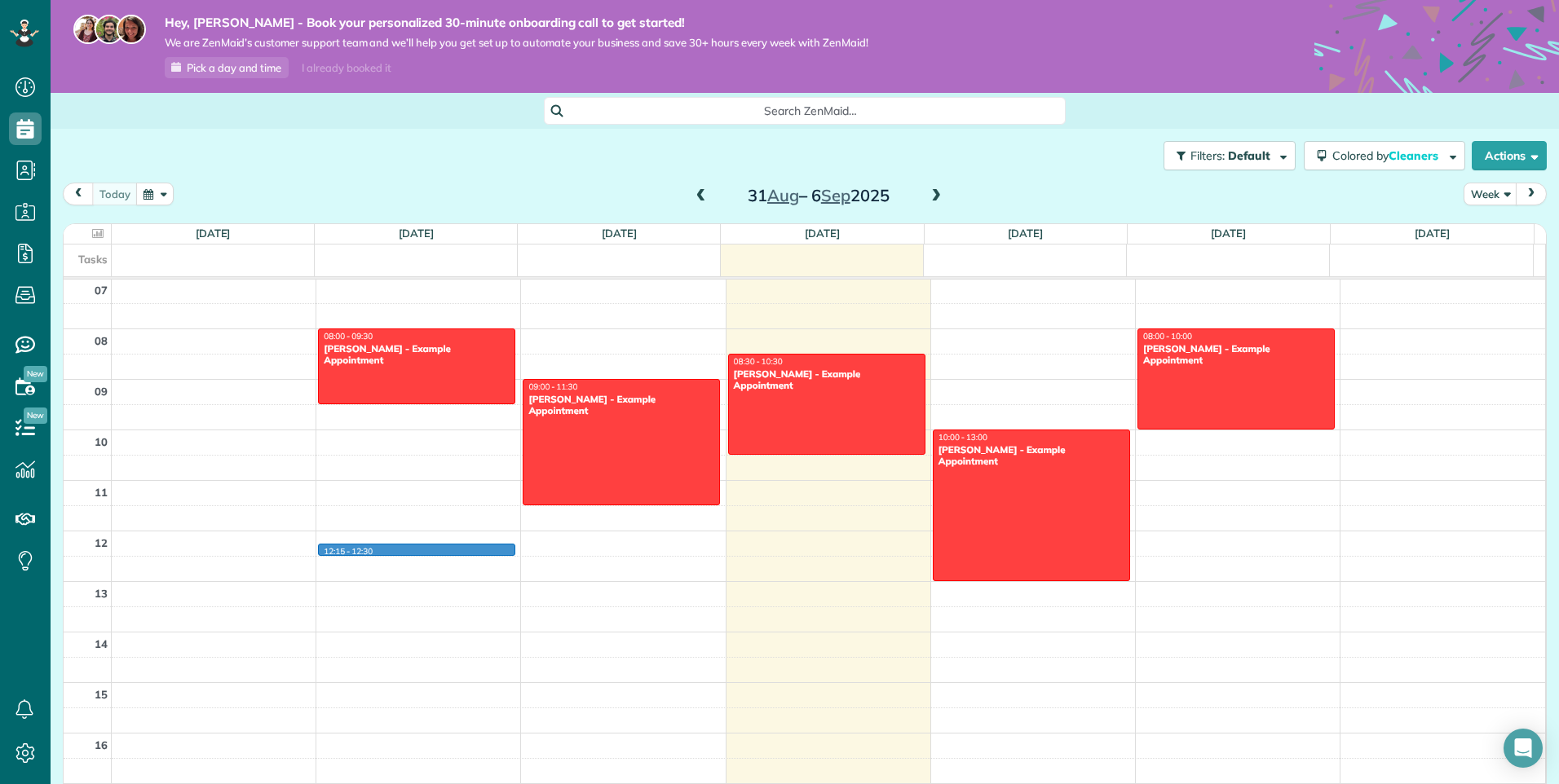
click at [446, 553] on div "00 01 02 03 04 05 06 07 08 09 10 11 12 13 14 15 16 17 18 19 20 21 22 23 12:15 -…" at bounding box center [804, 530] width 1482 height 1212
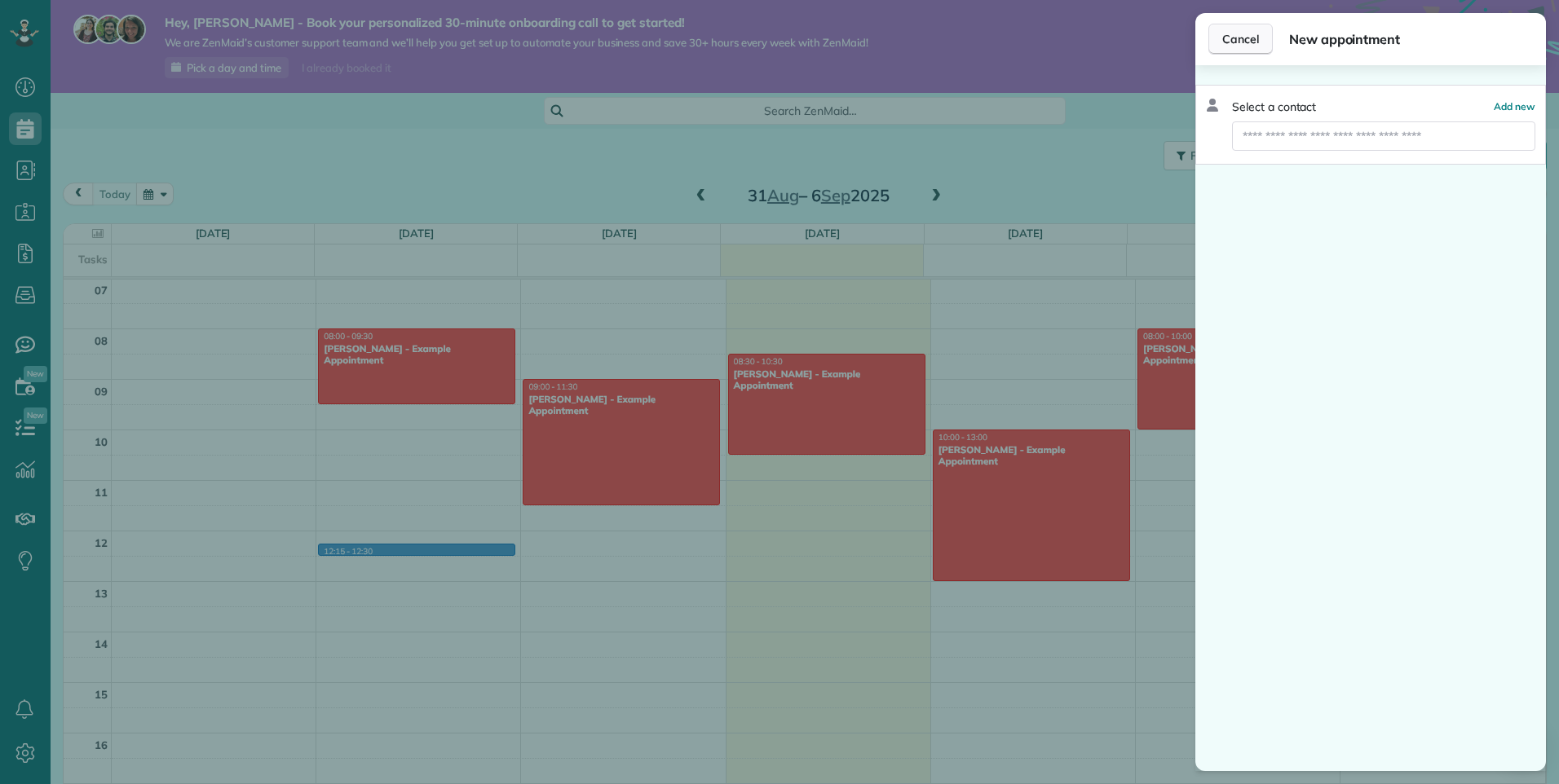
click at [1255, 44] on span "Cancel" at bounding box center [1240, 39] width 37 height 16
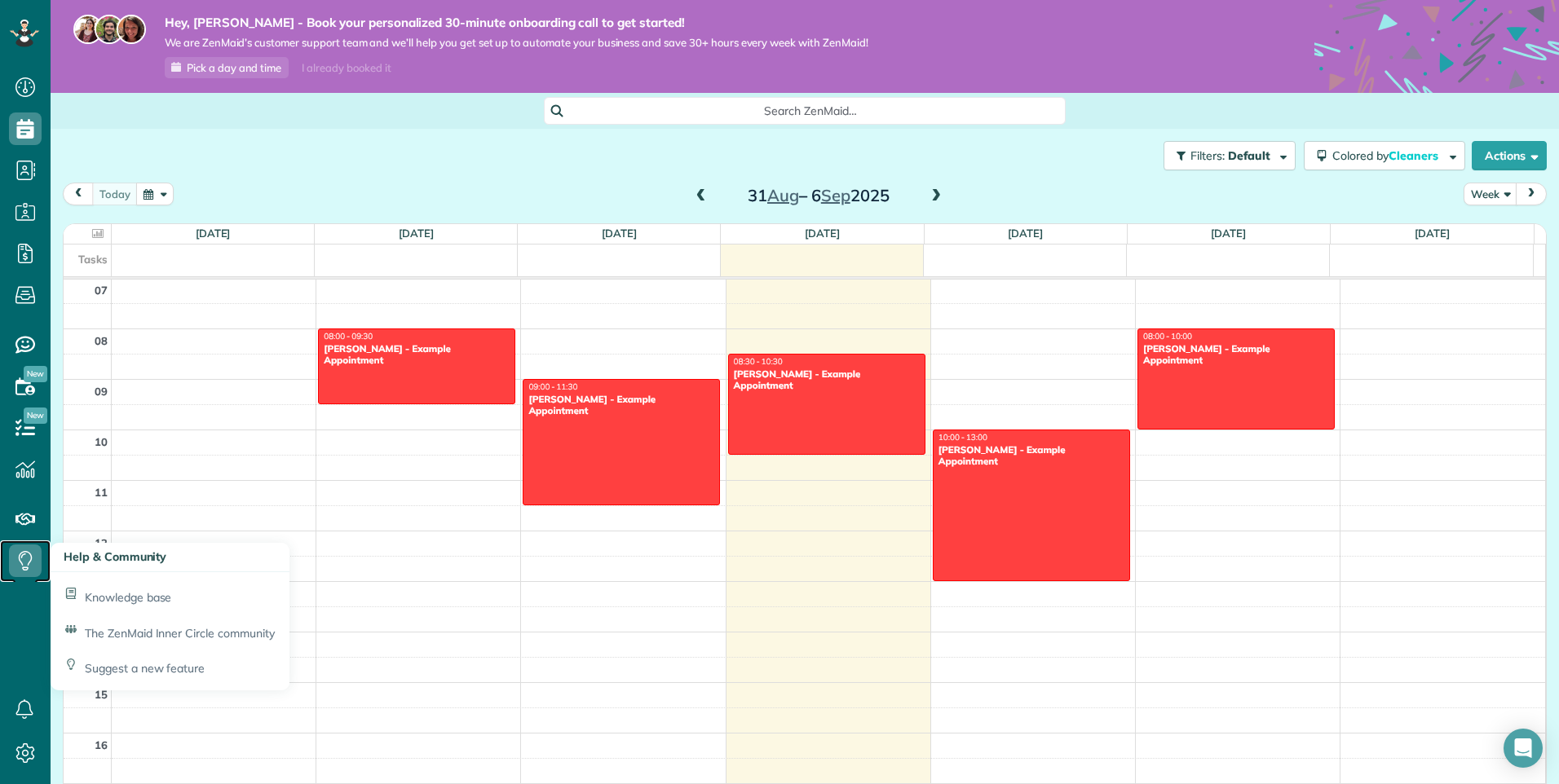
drag, startPoint x: 27, startPoint y: 577, endPoint x: 17, endPoint y: 586, distance: 13.5
drag, startPoint x: 17, startPoint y: 586, endPoint x: 31, endPoint y: 607, distance: 25.2
click at [31, 607] on ul "Dashboard Scheduling Calendar View List View Dispatch View - Weekly scheduling …" at bounding box center [25, 348] width 51 height 564
